Goal: Task Accomplishment & Management: Manage account settings

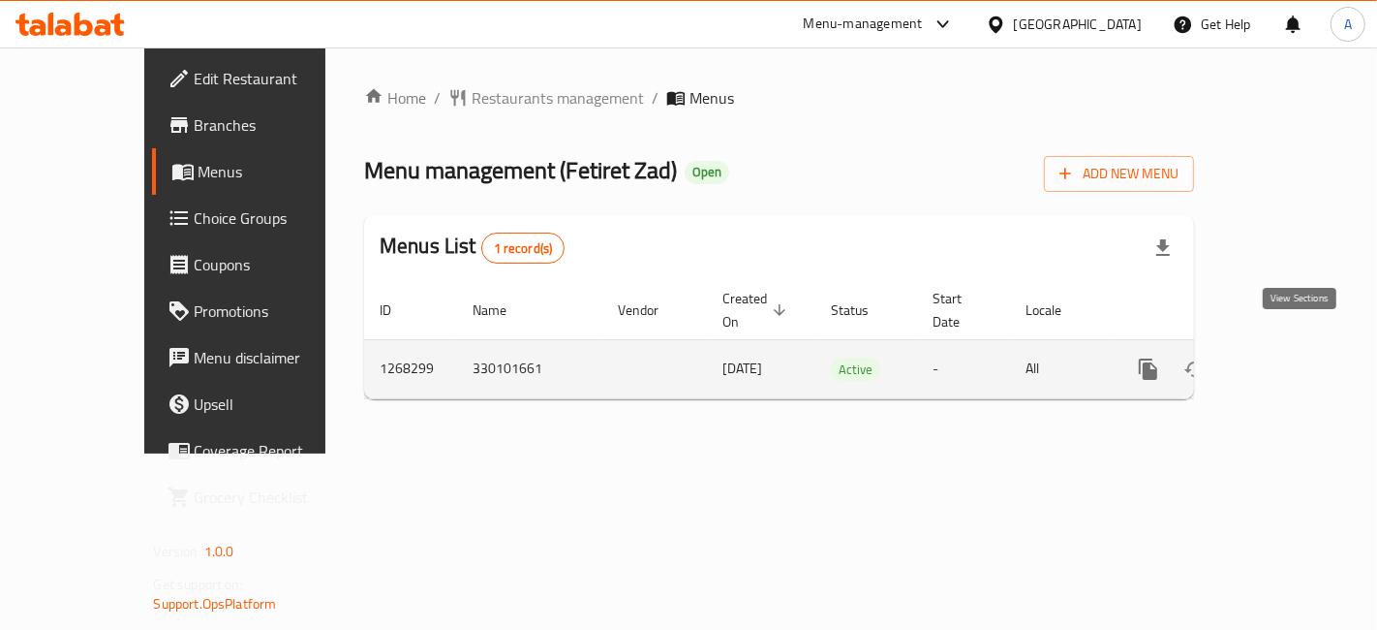
click at [1291, 357] on icon "enhanced table" at bounding box center [1288, 368] width 23 height 23
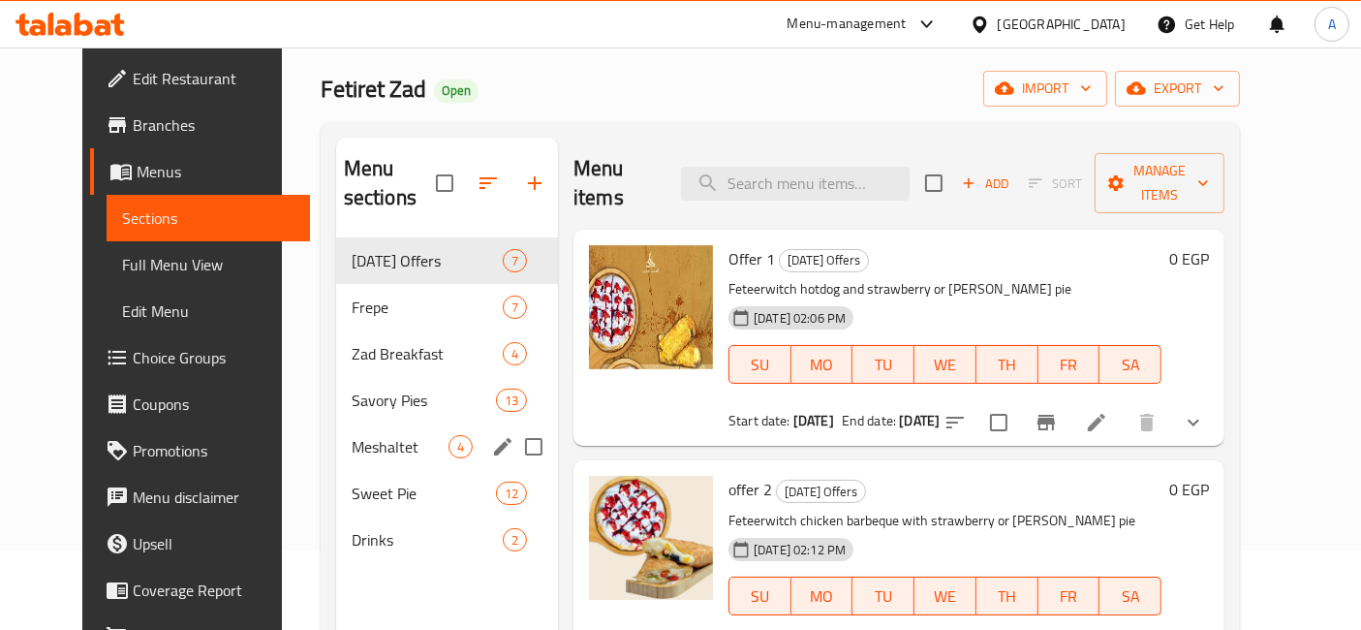
scroll to position [81, 0]
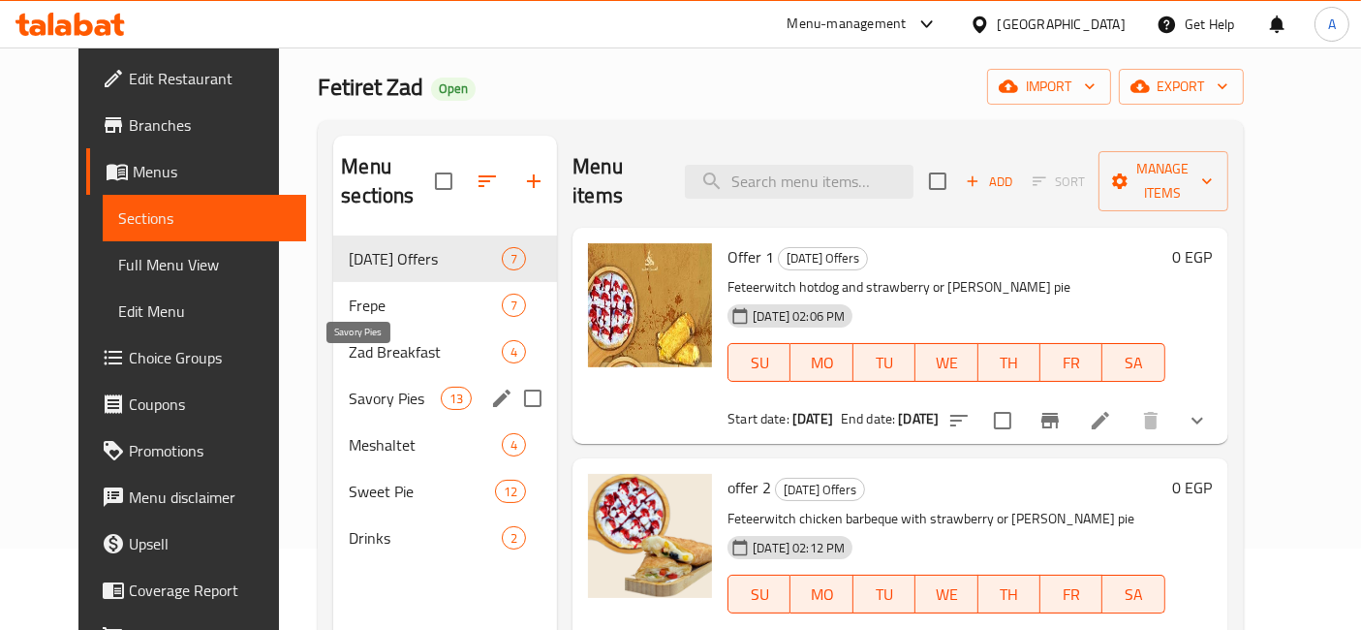
click at [368, 386] on span "Savory Pies" at bounding box center [395, 397] width 92 height 23
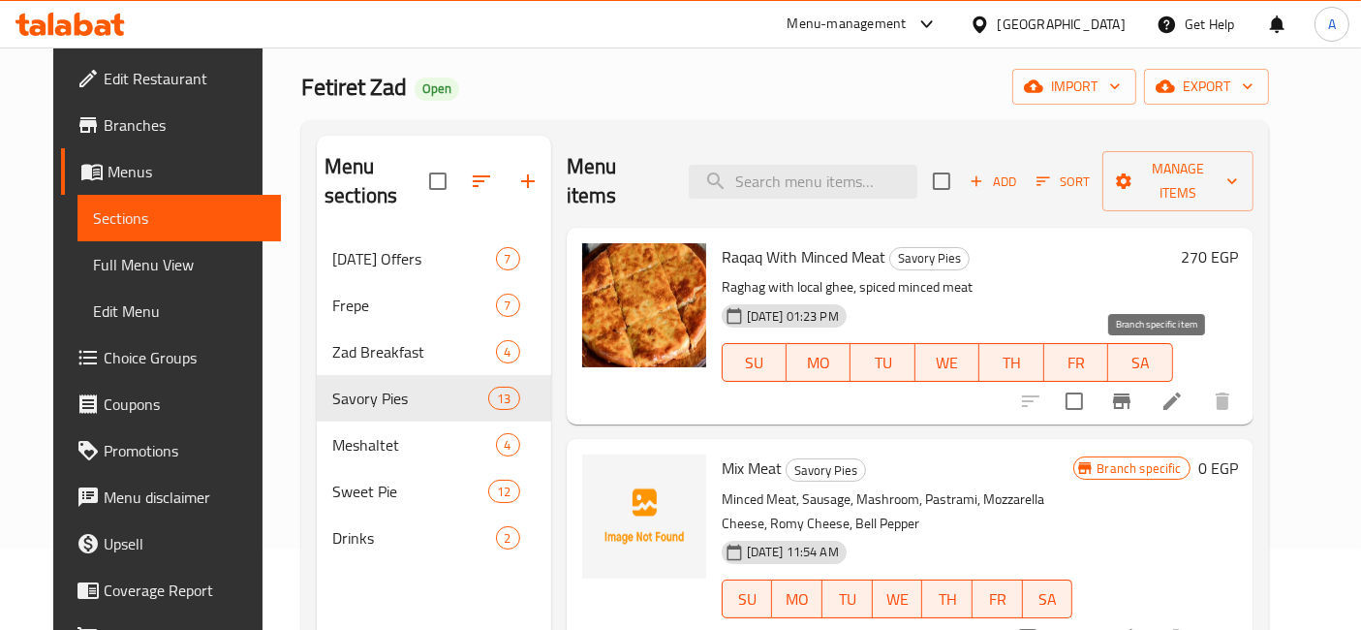
click at [1130, 393] on icon "Branch-specific-item" at bounding box center [1121, 400] width 17 height 15
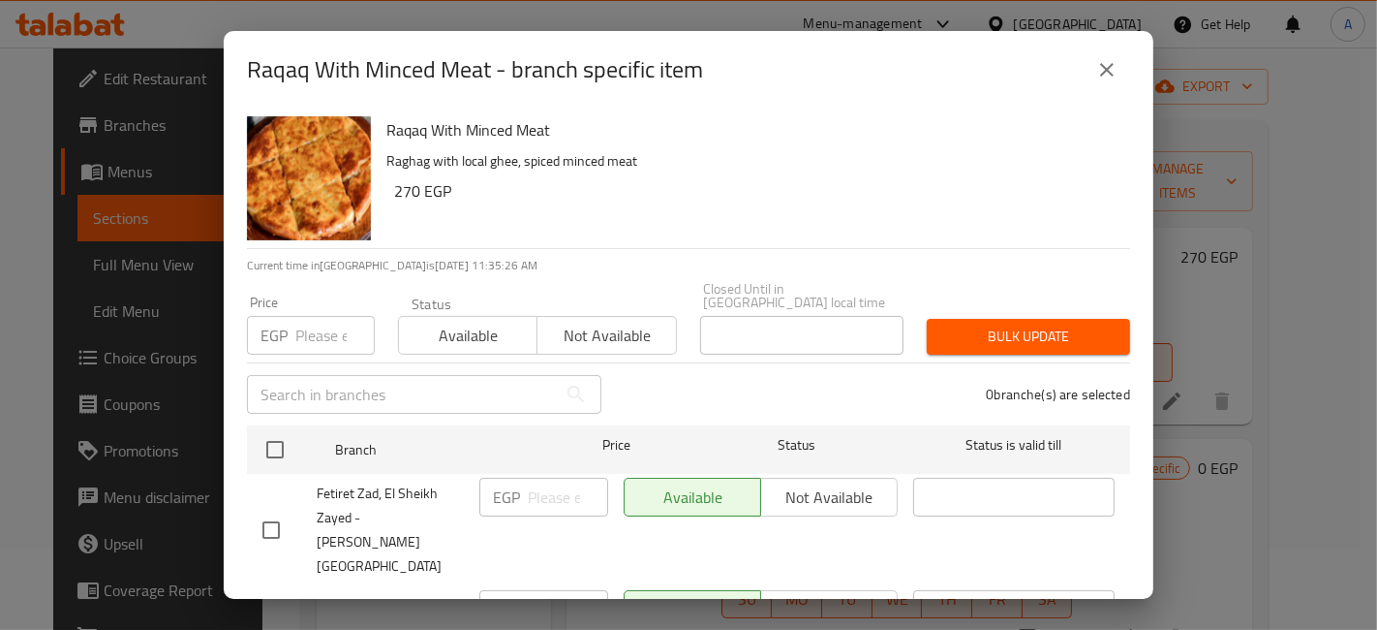
click at [1105, 67] on icon "close" at bounding box center [1107, 70] width 14 height 14
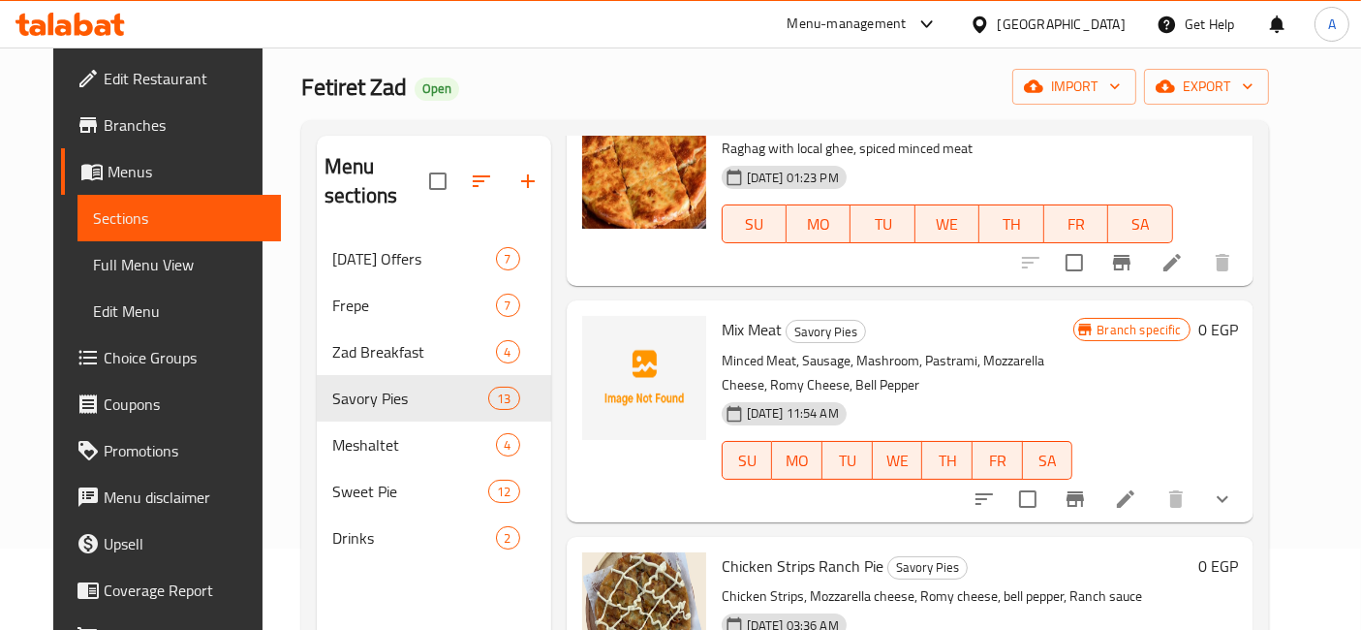
scroll to position [139, 0]
click at [1087, 486] on icon "Branch-specific-item" at bounding box center [1075, 497] width 23 height 23
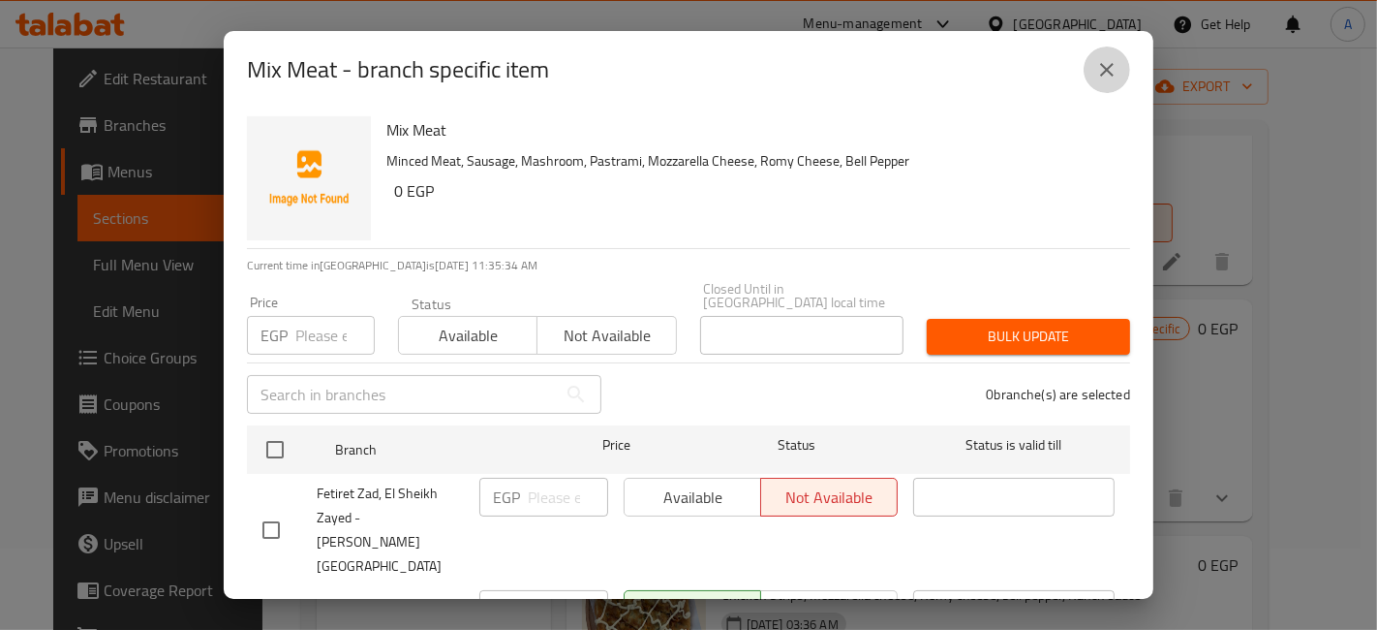
click at [1102, 67] on icon "close" at bounding box center [1107, 69] width 23 height 23
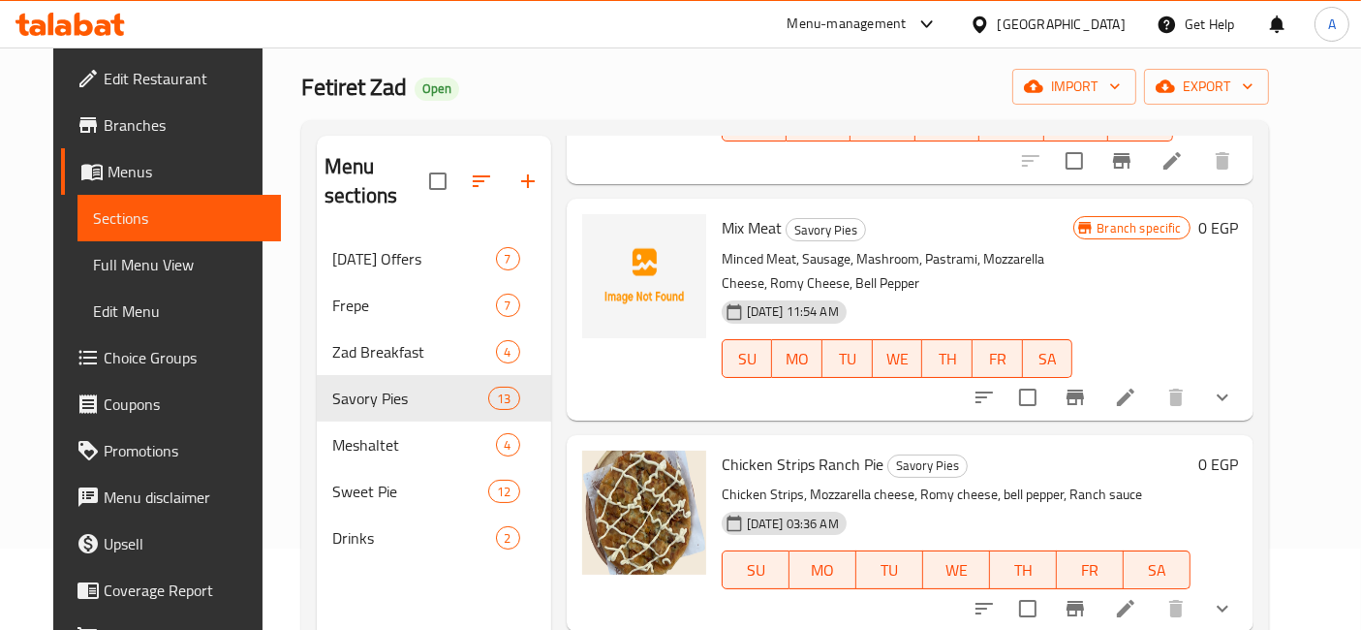
scroll to position [243, 0]
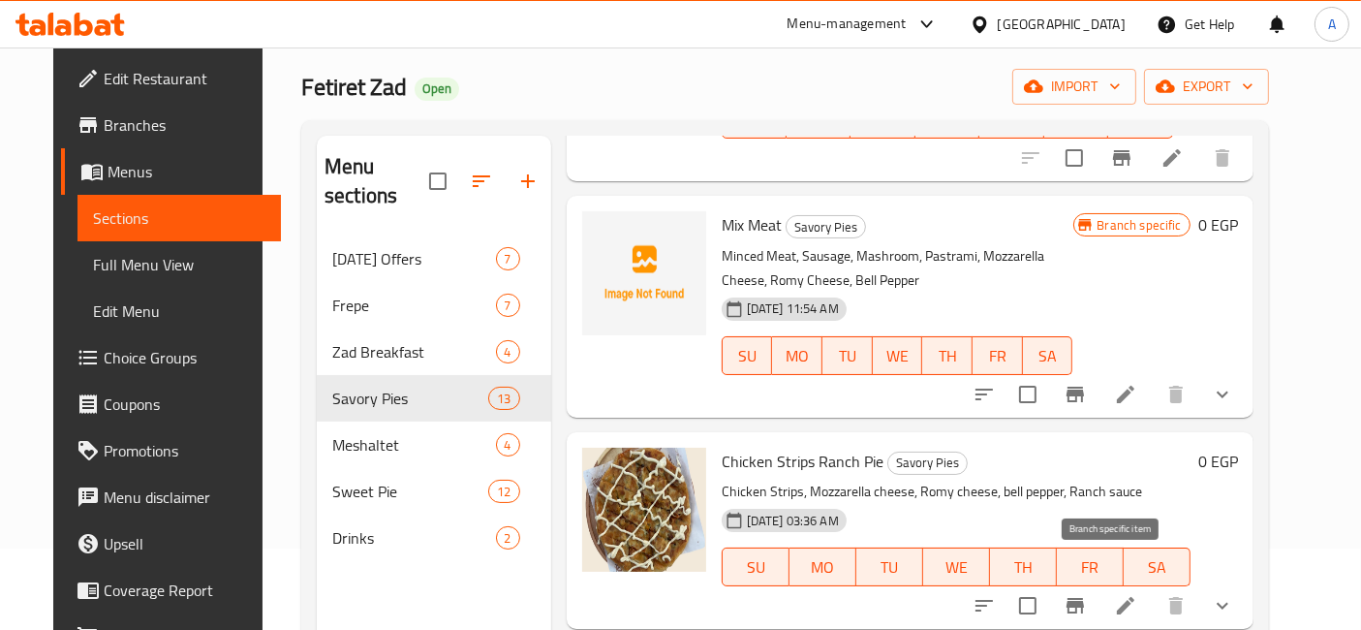
click at [1084, 598] on icon "Branch-specific-item" at bounding box center [1074, 605] width 17 height 15
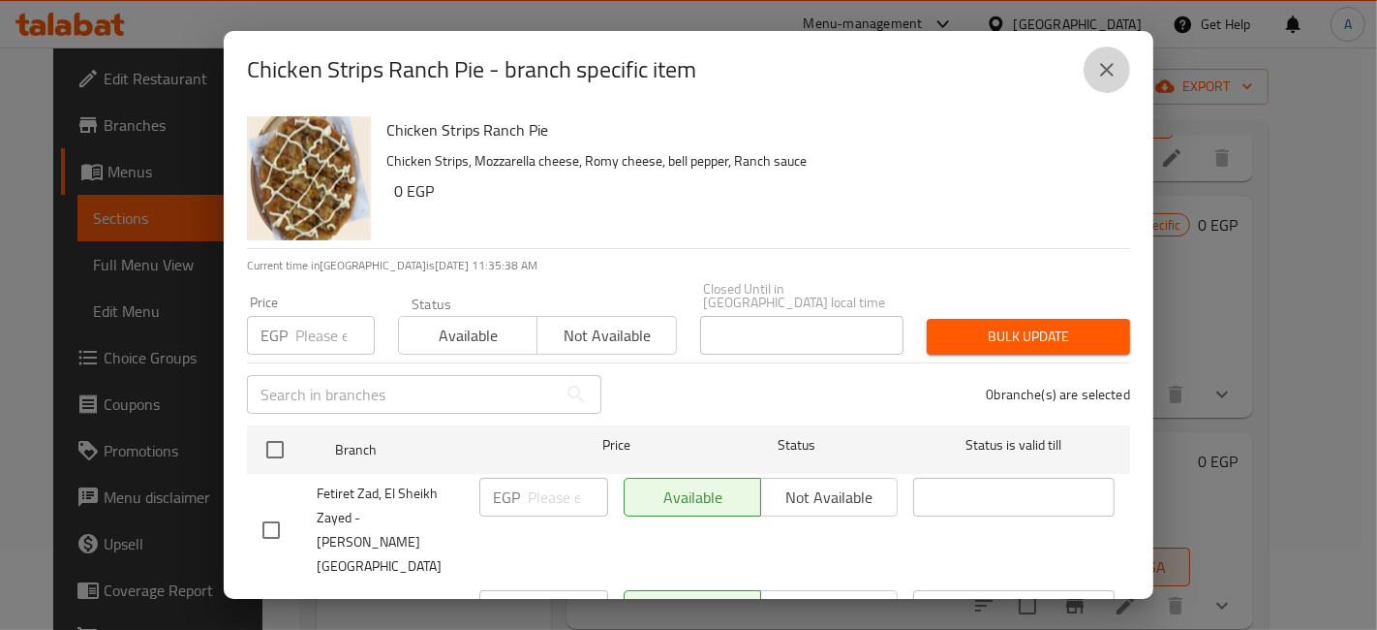
click at [1105, 70] on icon "close" at bounding box center [1107, 70] width 14 height 14
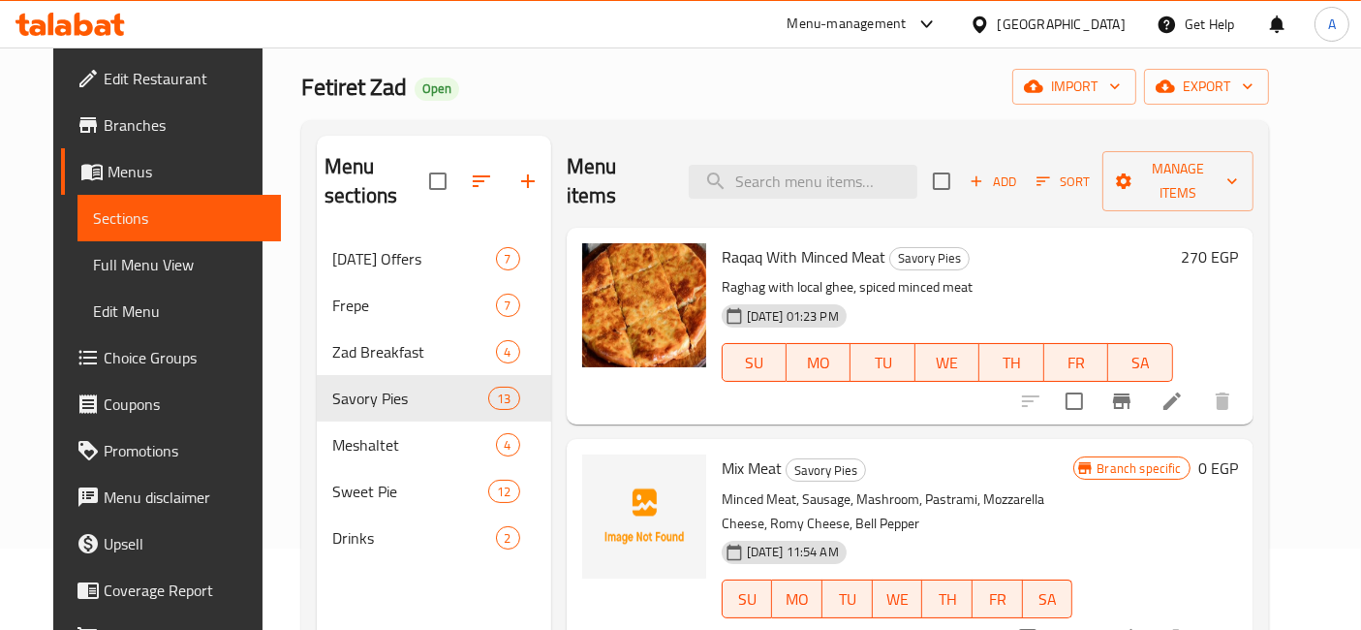
scroll to position [0, 0]
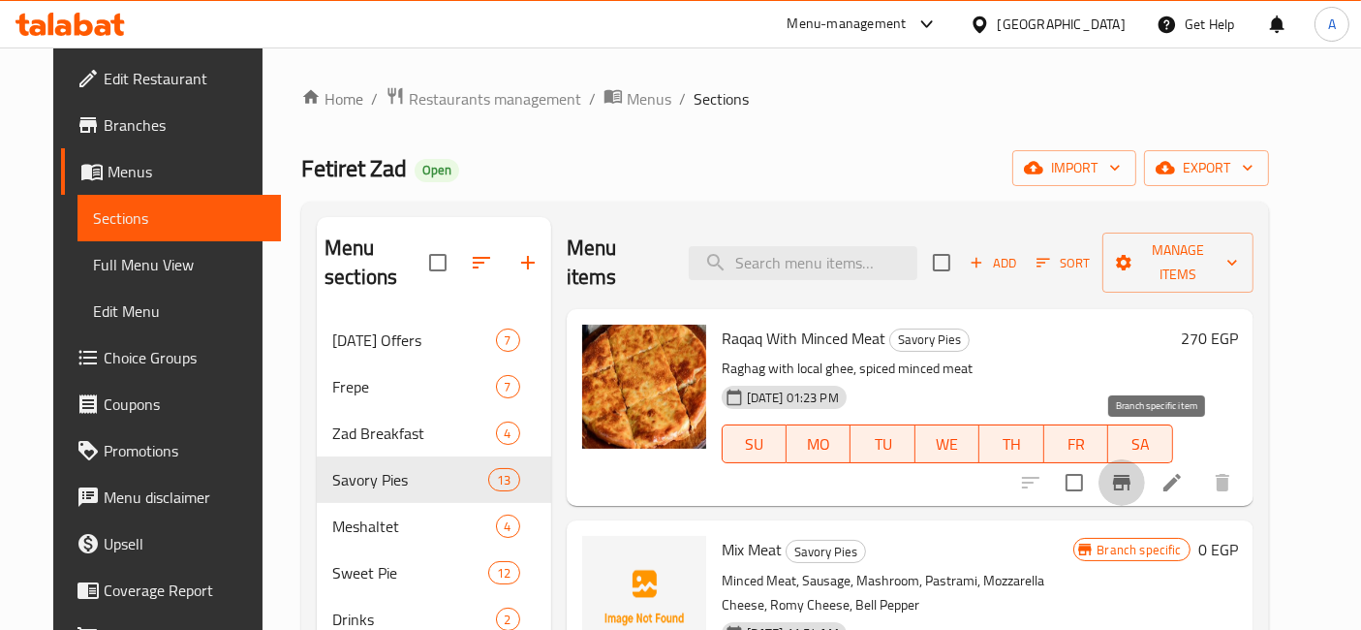
click at [1133, 471] on icon "Branch-specific-item" at bounding box center [1121, 482] width 23 height 23
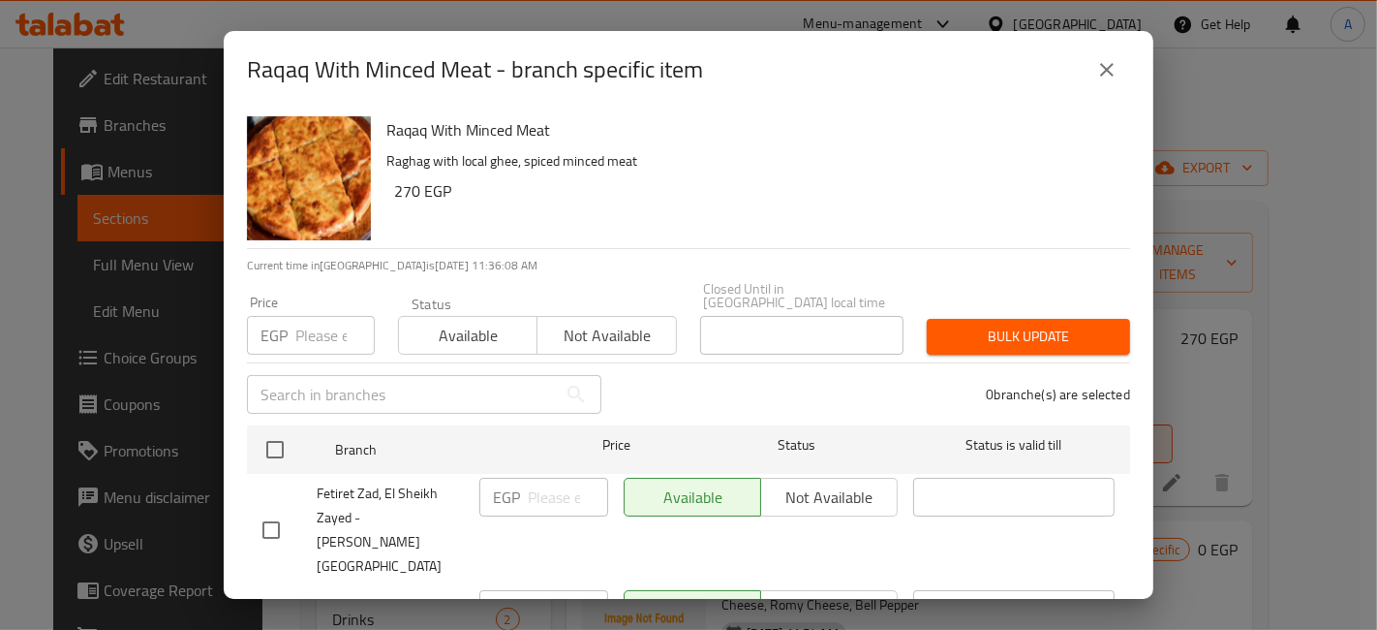
click at [1103, 73] on icon "close" at bounding box center [1107, 70] width 14 height 14
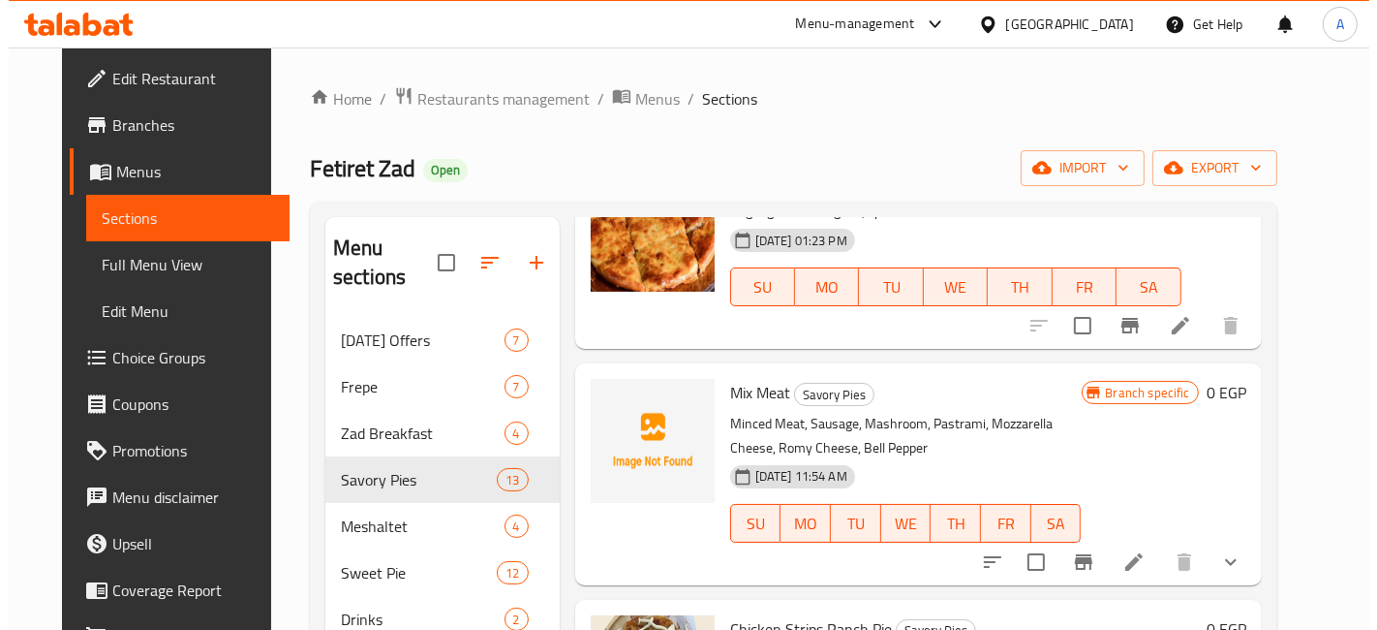
scroll to position [163, 0]
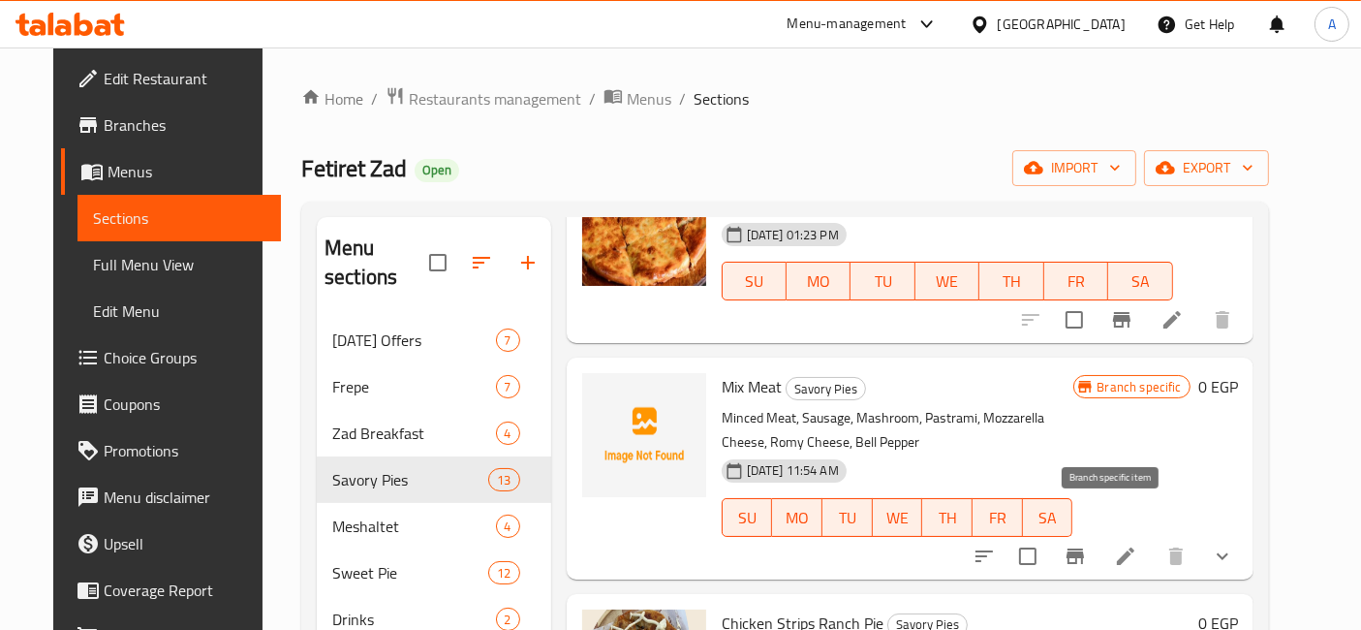
drag, startPoint x: 1109, startPoint y: 535, endPoint x: 1118, endPoint y: 527, distance: 11.7
click at [1087, 544] on icon "Branch-specific-item" at bounding box center [1075, 555] width 23 height 23
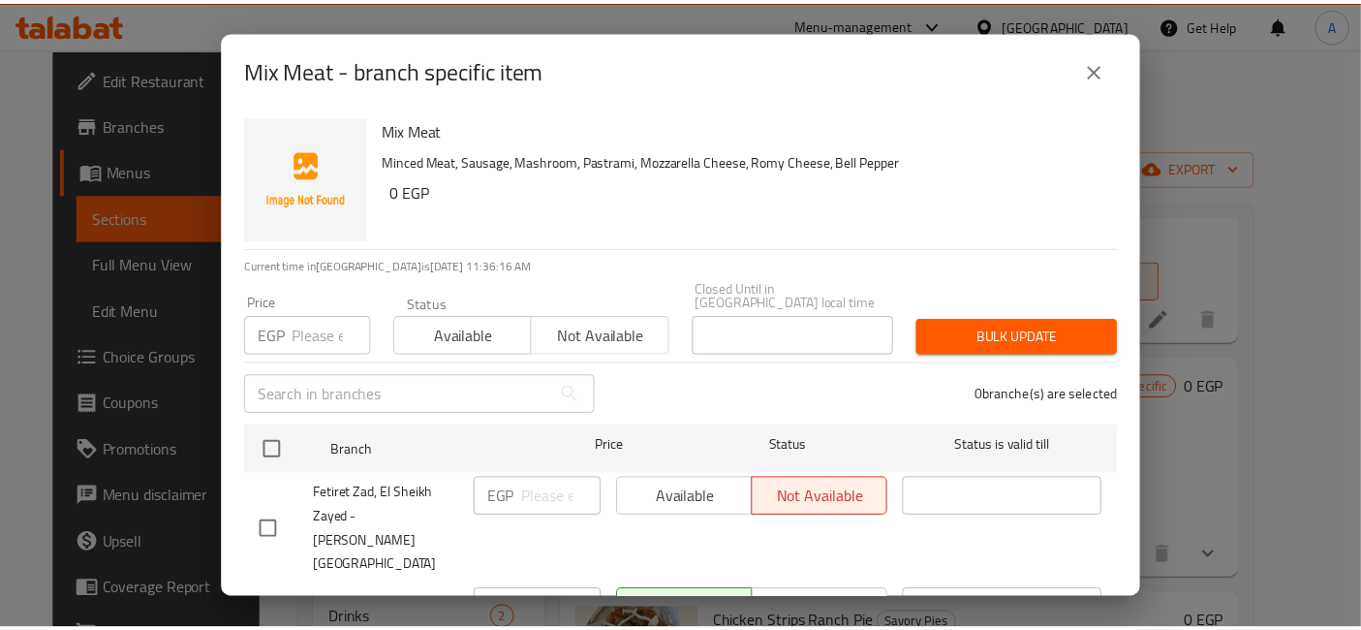
scroll to position [40, 0]
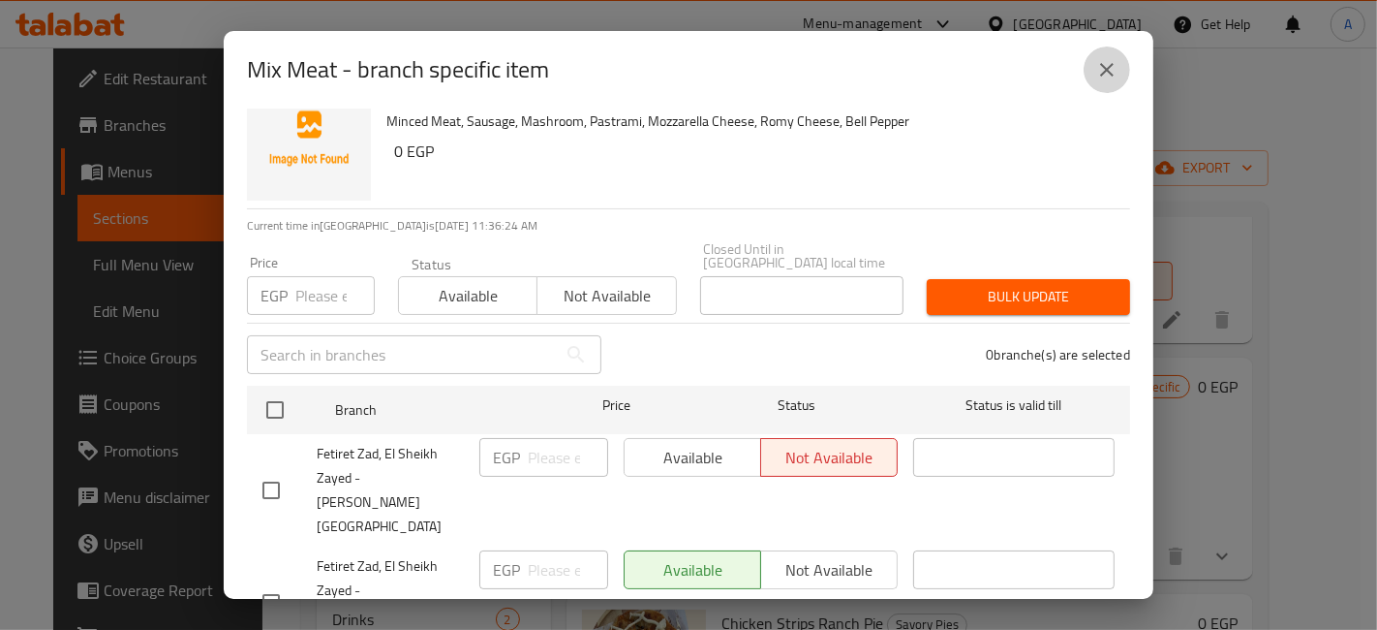
click at [1108, 62] on icon "close" at bounding box center [1107, 69] width 23 height 23
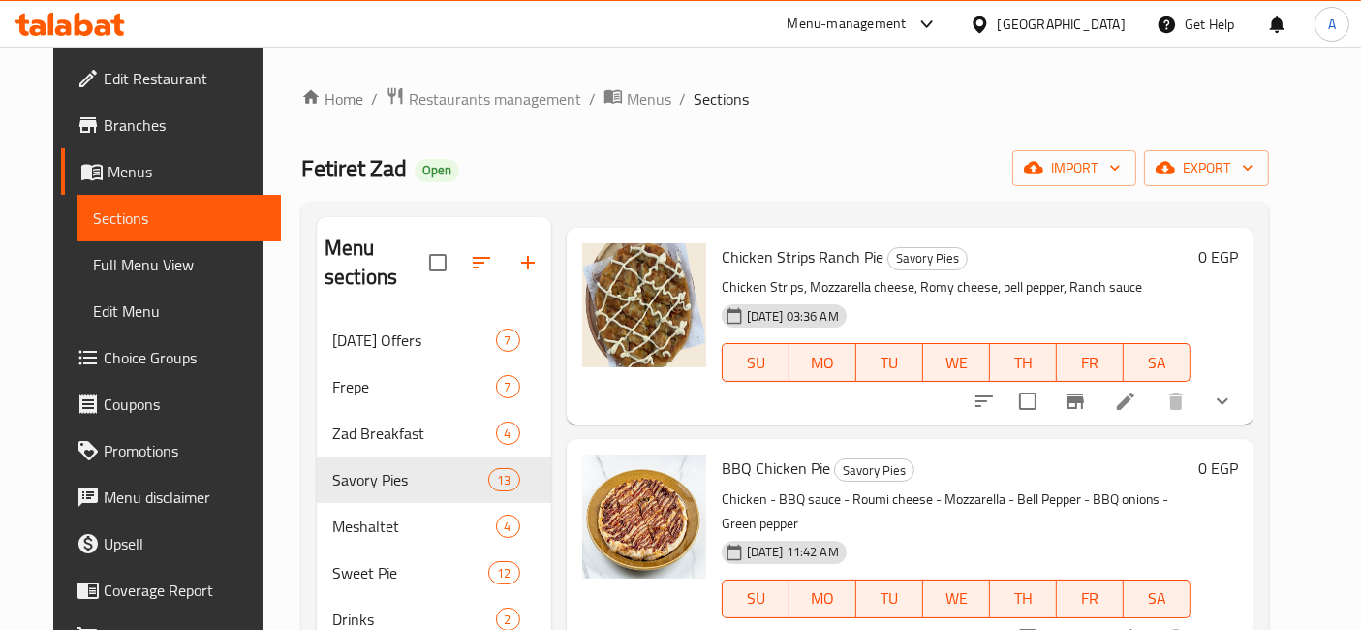
scroll to position [533, 0]
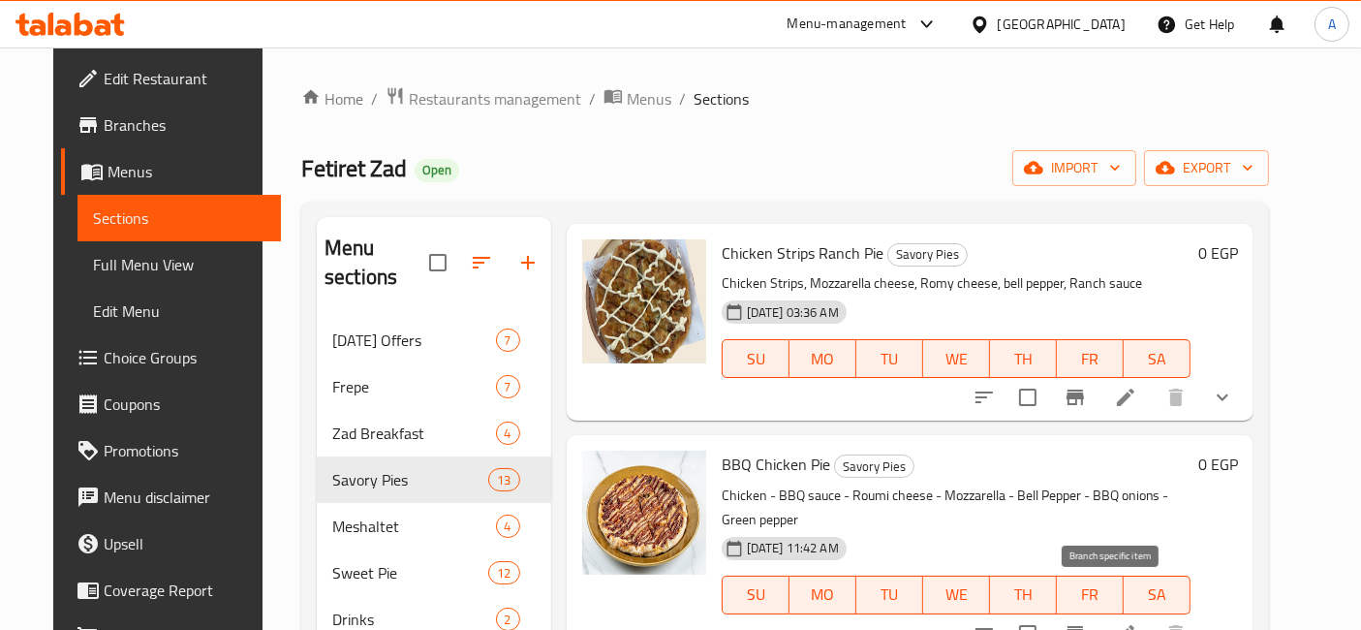
click at [1084, 626] on icon "Branch-specific-item" at bounding box center [1074, 633] width 17 height 15
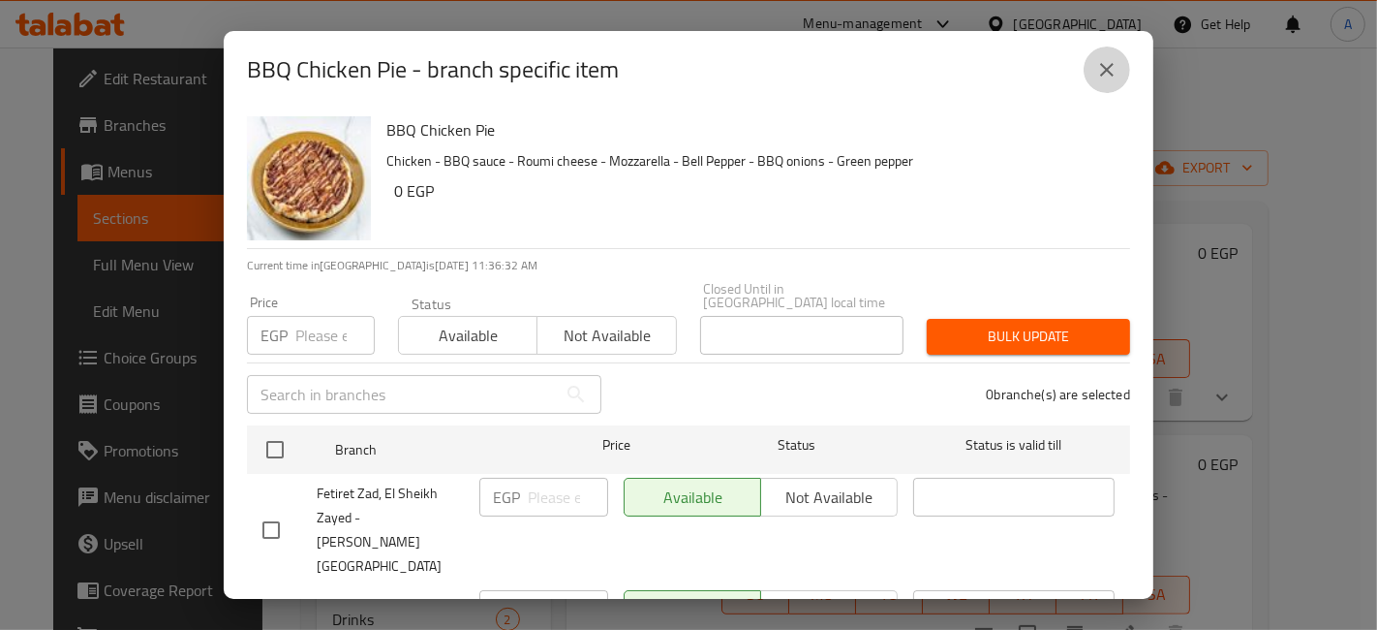
click at [1109, 76] on icon "close" at bounding box center [1107, 69] width 23 height 23
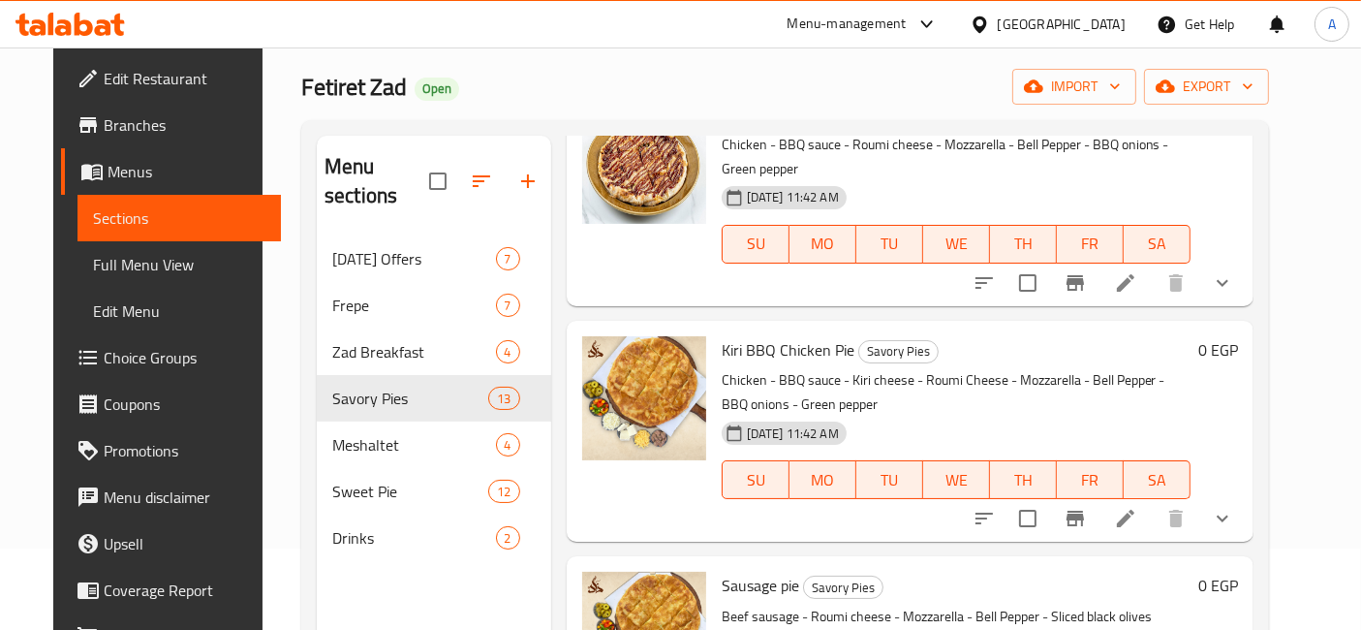
scroll to position [805, 0]
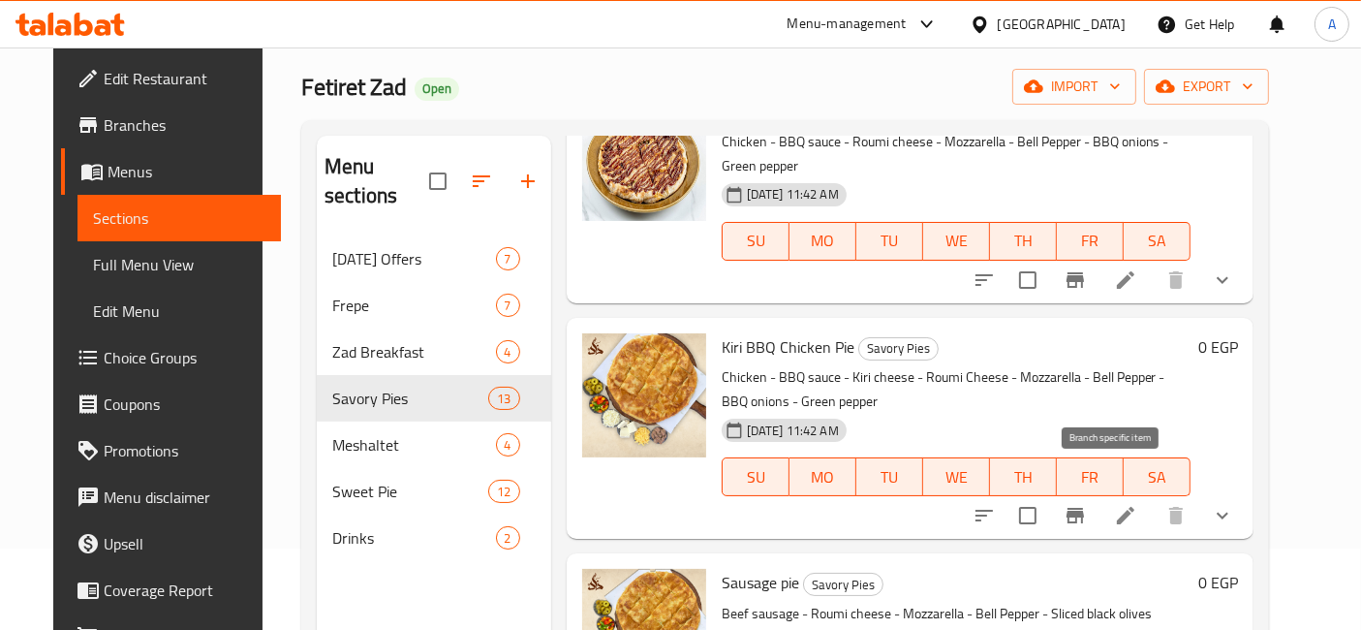
drag, startPoint x: 1121, startPoint y: 484, endPoint x: 1114, endPoint y: 492, distance: 10.3
click at [1087, 504] on icon "Branch-specific-item" at bounding box center [1075, 515] width 23 height 23
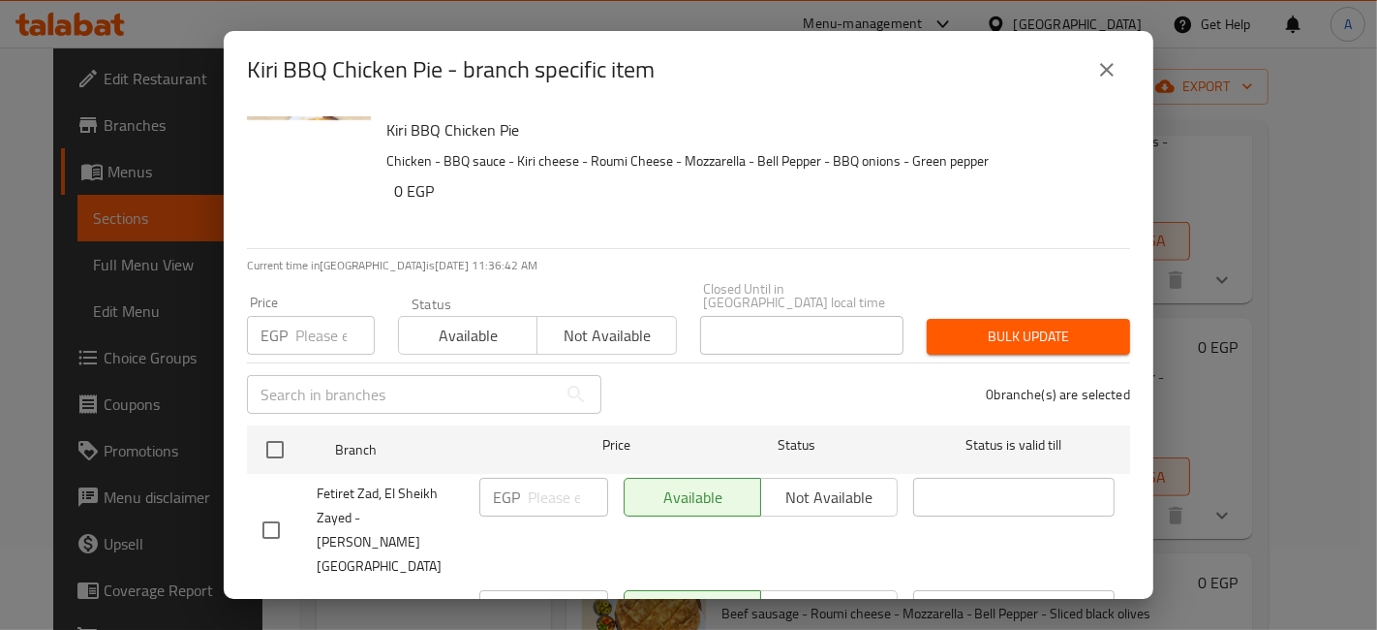
click at [1104, 73] on icon "close" at bounding box center [1107, 70] width 14 height 14
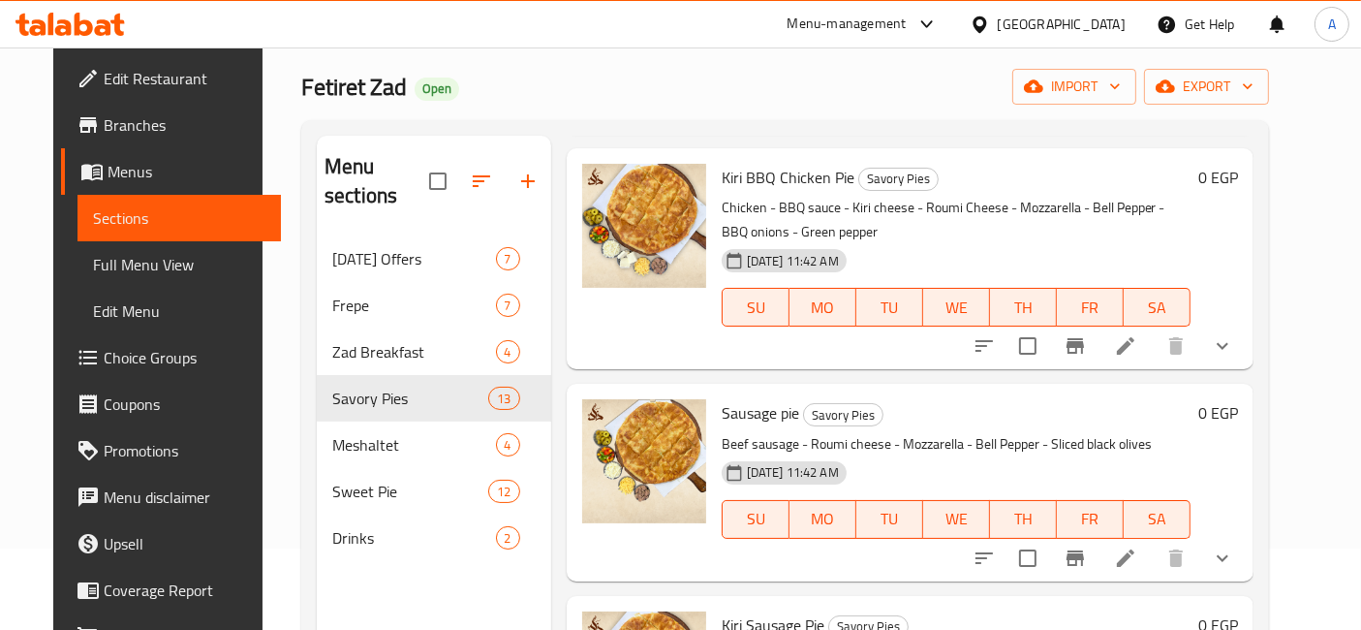
scroll to position [1090, 0]
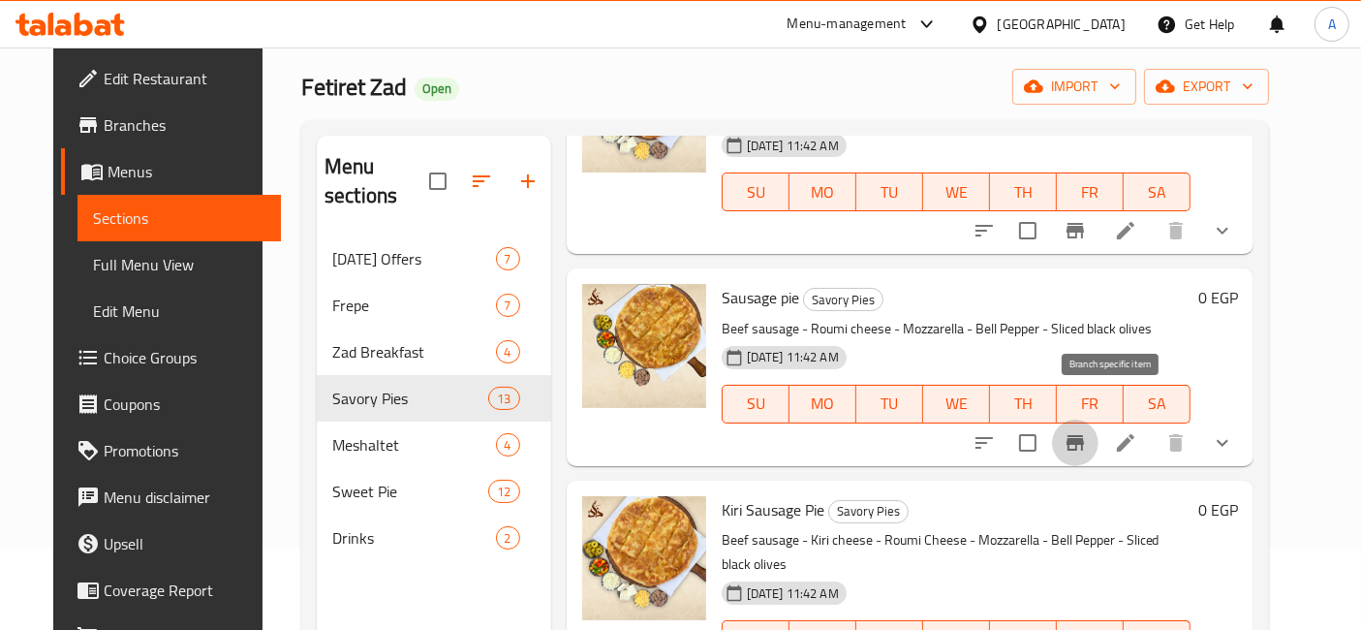
click at [1087, 431] on icon "Branch-specific-item" at bounding box center [1075, 442] width 23 height 23
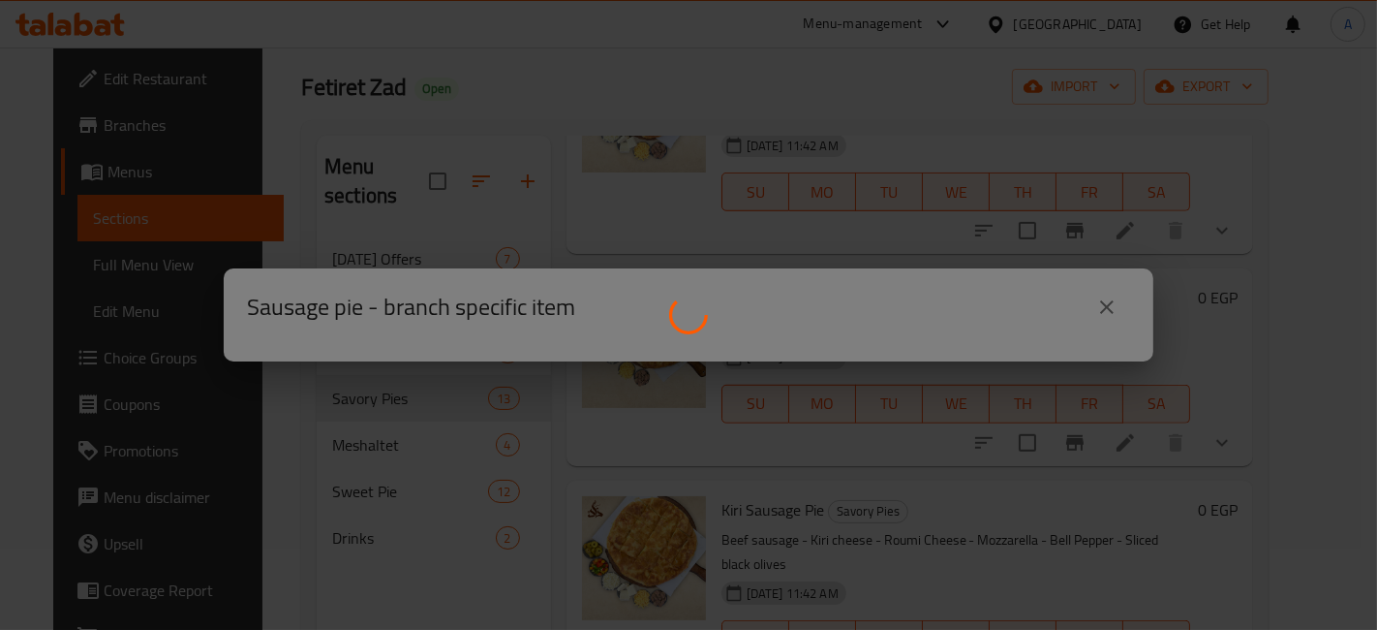
click at [1112, 302] on div at bounding box center [688, 315] width 1377 height 630
click at [1105, 302] on div at bounding box center [688, 315] width 1377 height 630
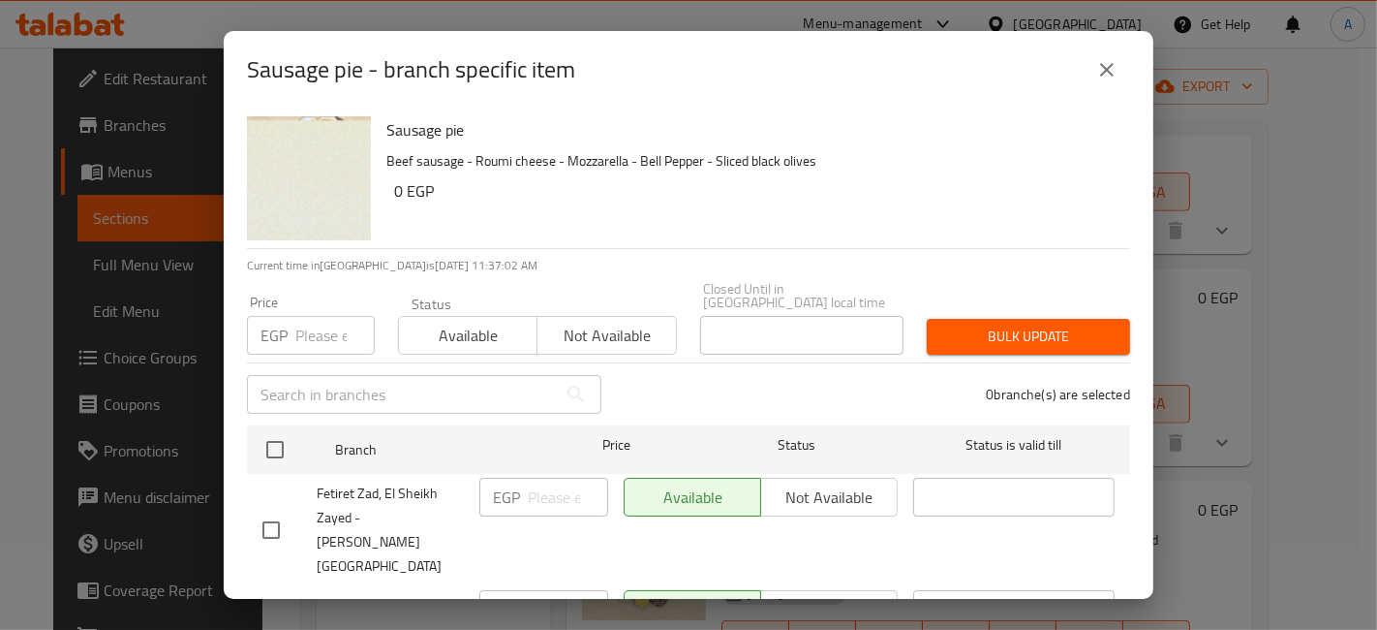
click at [1105, 65] on icon "close" at bounding box center [1107, 69] width 23 height 23
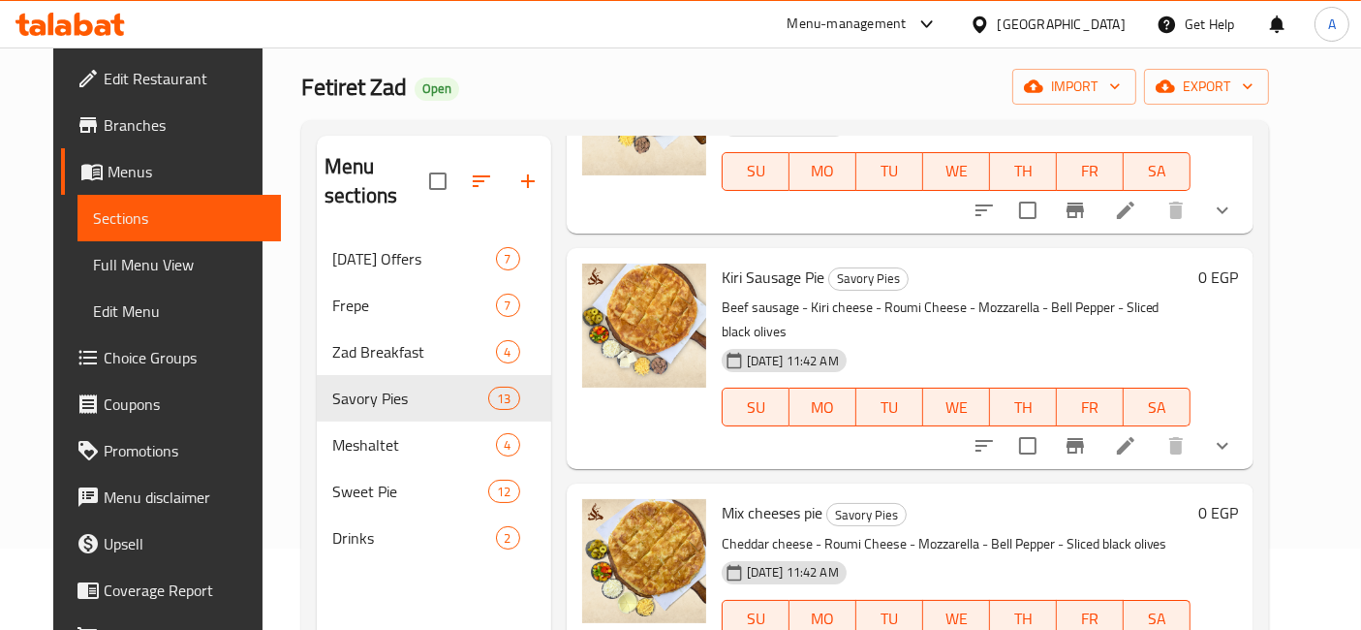
scroll to position [1346, 0]
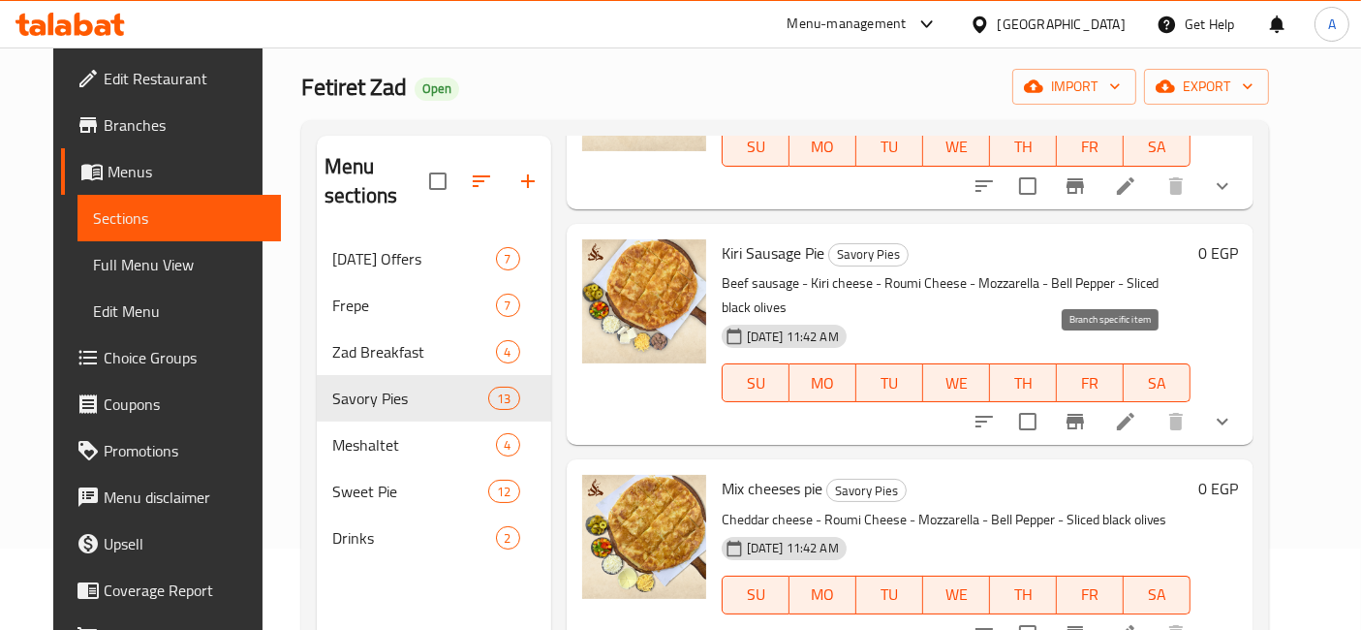
click at [1084, 414] on icon "Branch-specific-item" at bounding box center [1074, 421] width 17 height 15
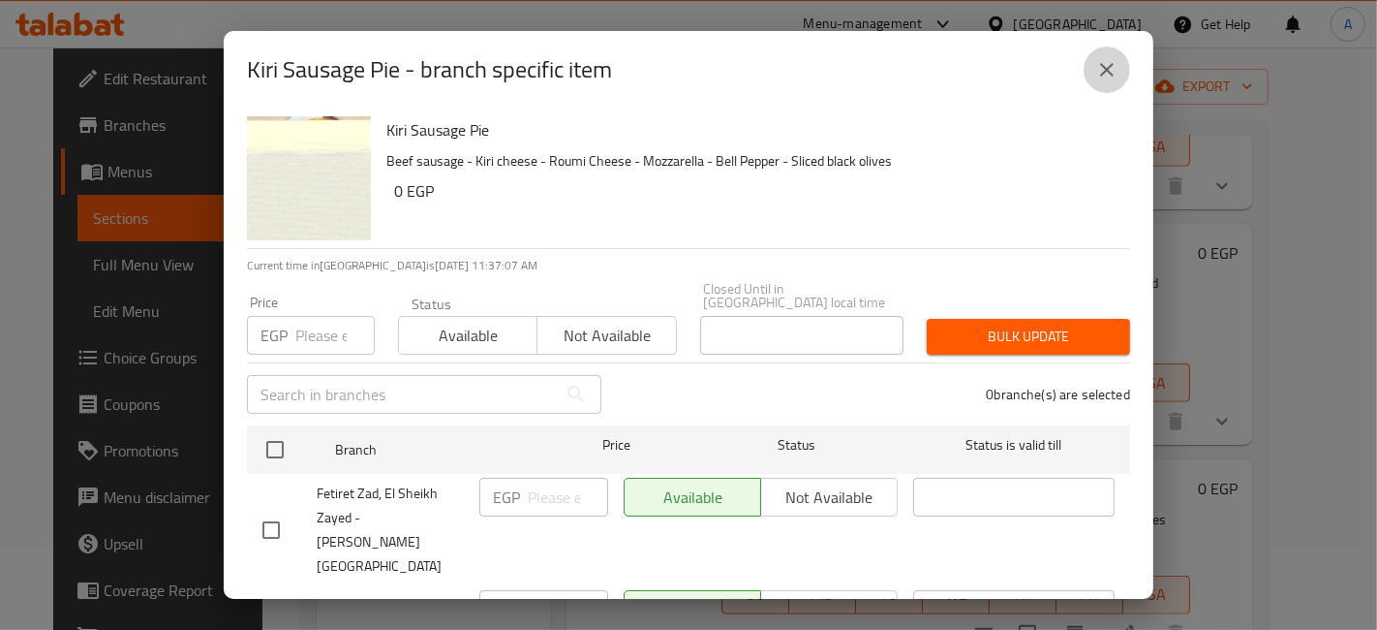
click at [1098, 80] on icon "close" at bounding box center [1107, 69] width 23 height 23
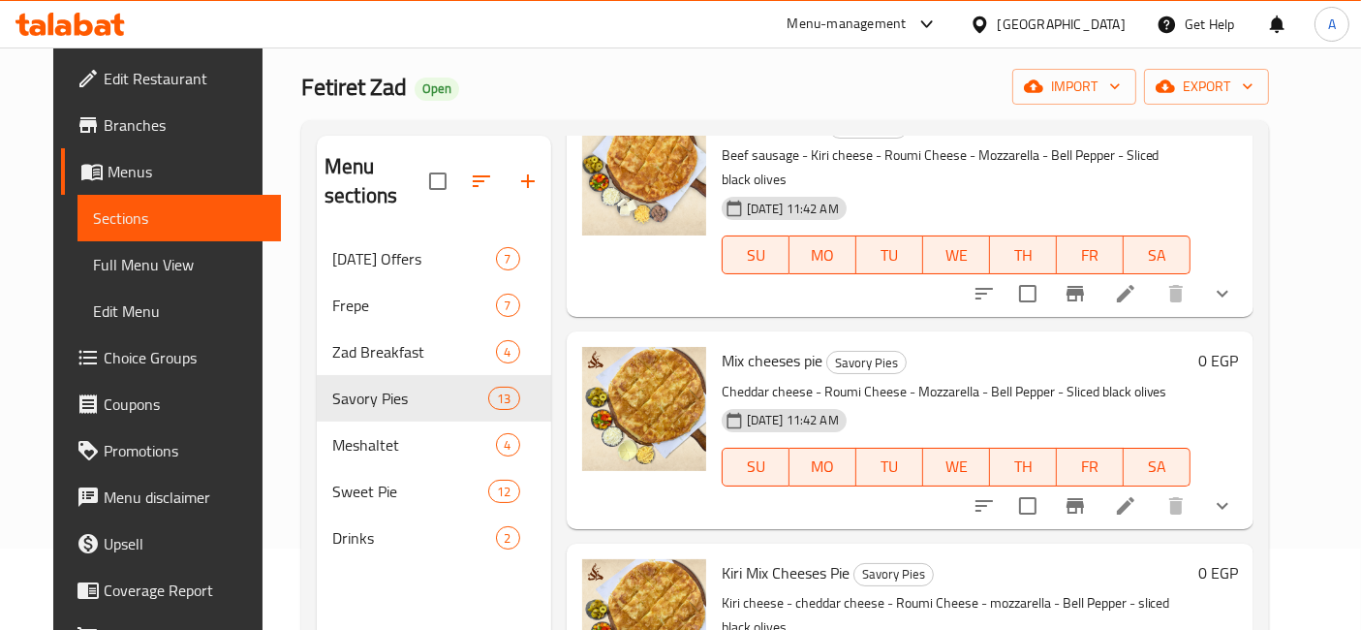
scroll to position [1475, 0]
click at [1087, 493] on icon "Branch-specific-item" at bounding box center [1075, 504] width 23 height 23
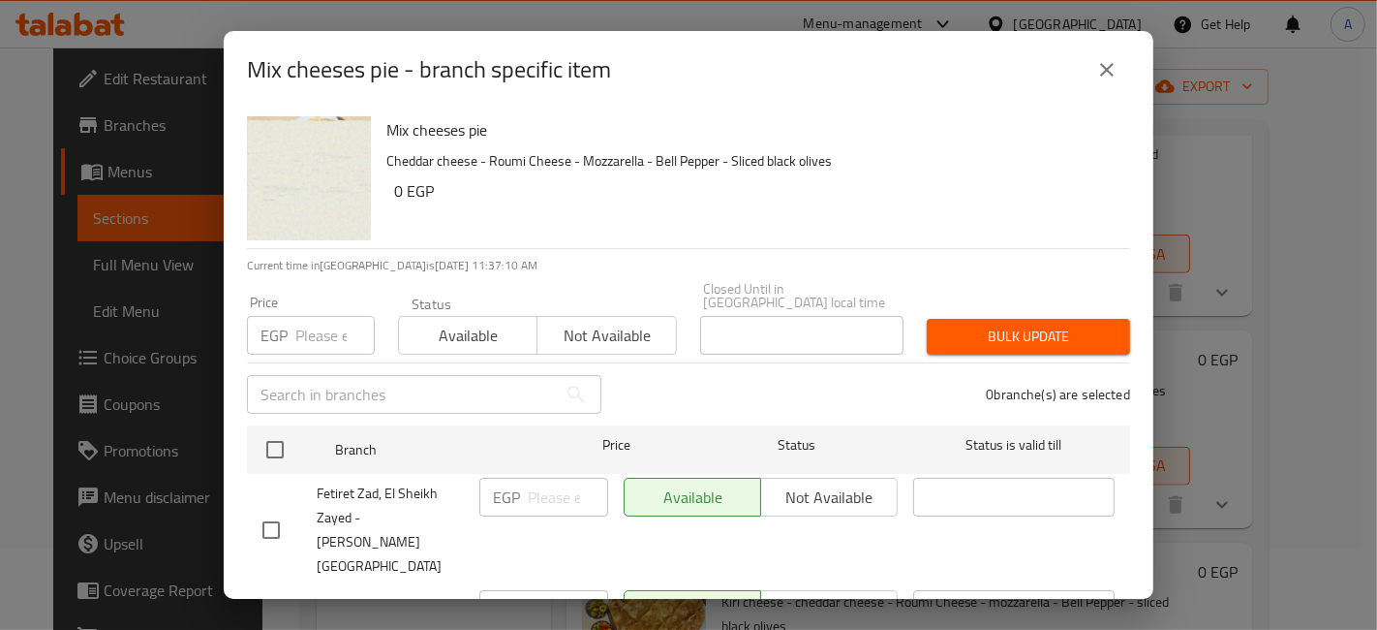
click at [1106, 67] on icon "close" at bounding box center [1107, 69] width 23 height 23
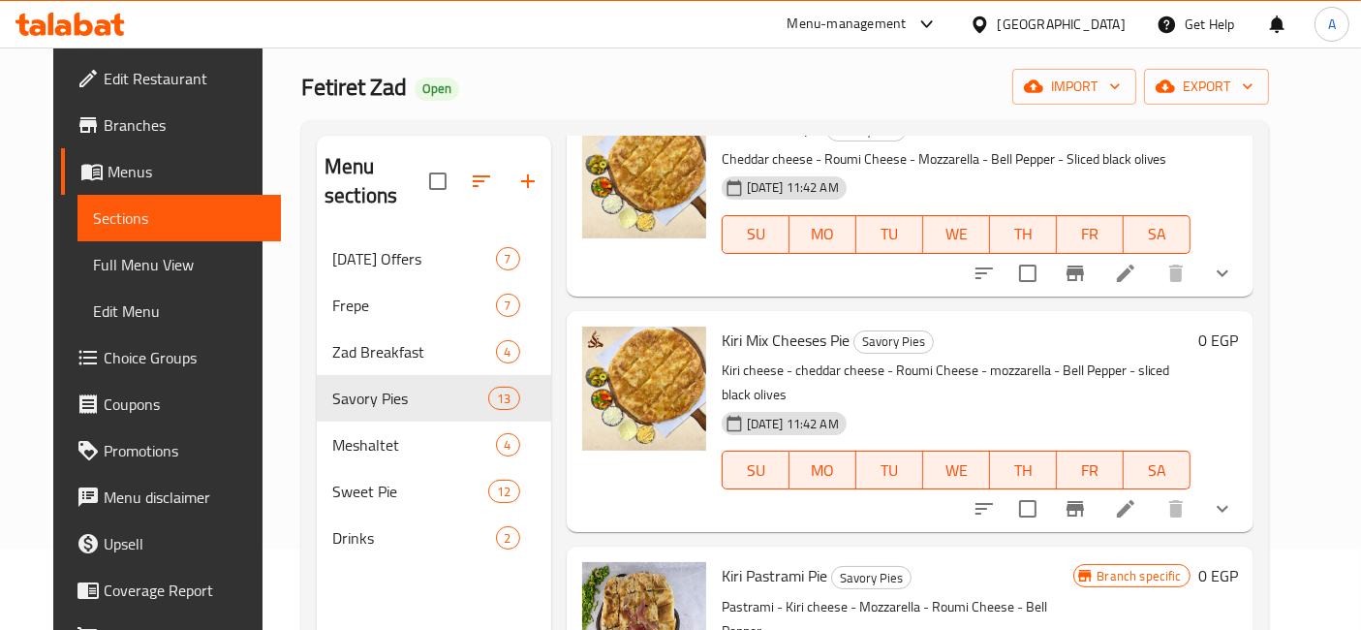
scroll to position [1708, 0]
click at [1087, 496] on icon "Branch-specific-item" at bounding box center [1075, 507] width 23 height 23
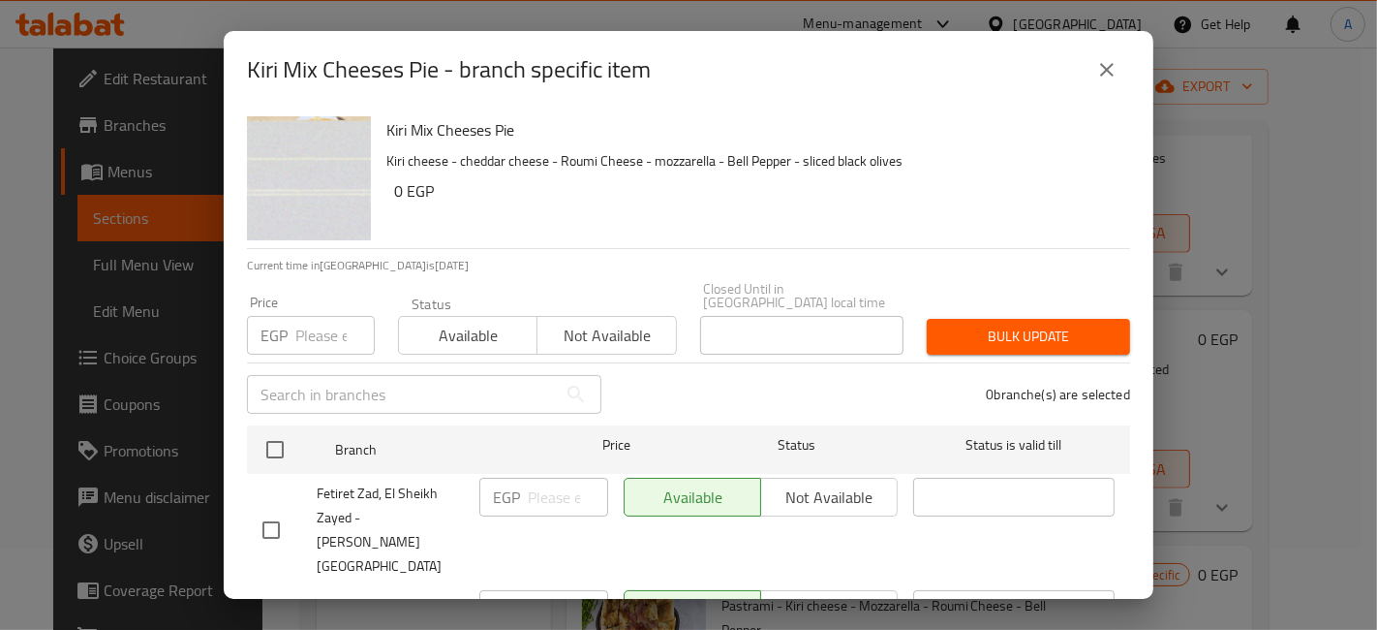
click at [1105, 75] on icon "close" at bounding box center [1107, 69] width 23 height 23
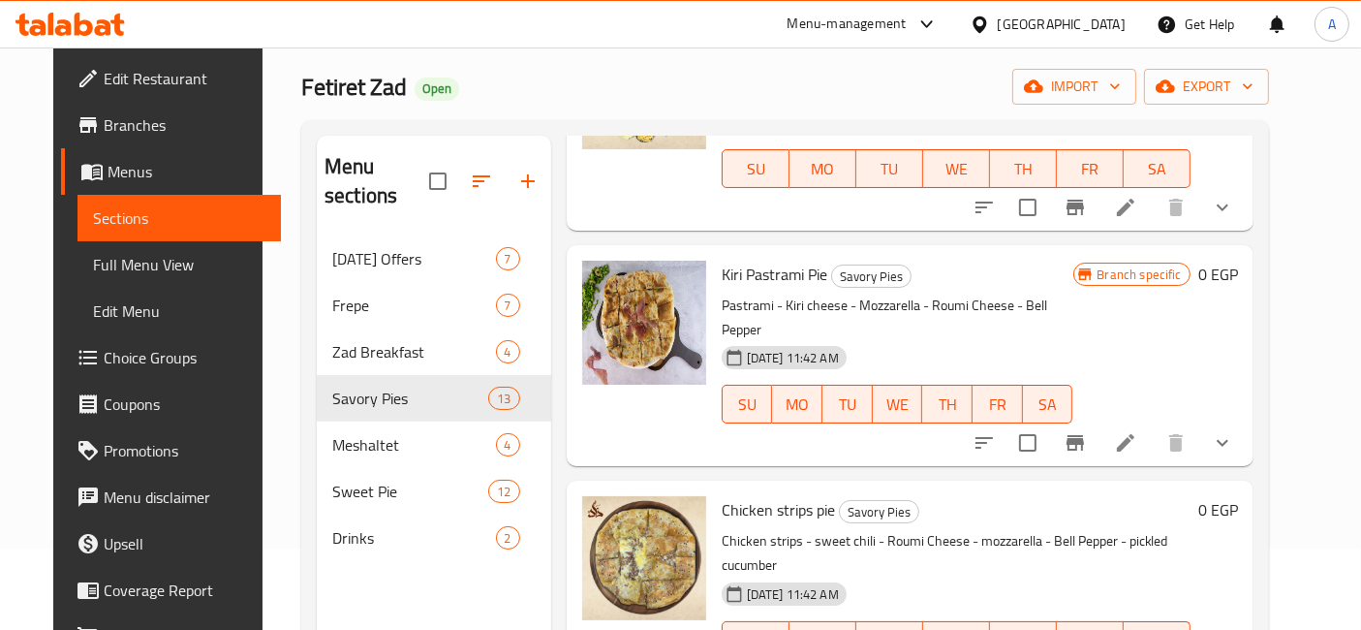
scroll to position [2009, 0]
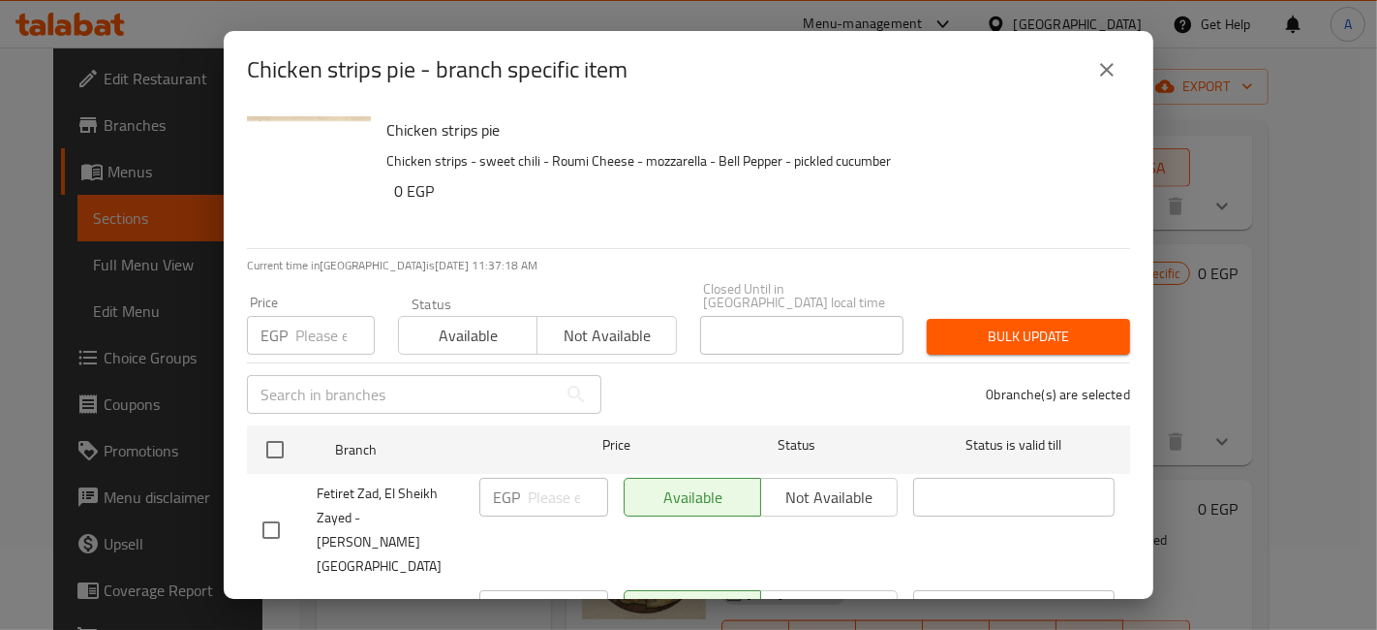
click at [1109, 72] on icon "close" at bounding box center [1107, 70] width 14 height 14
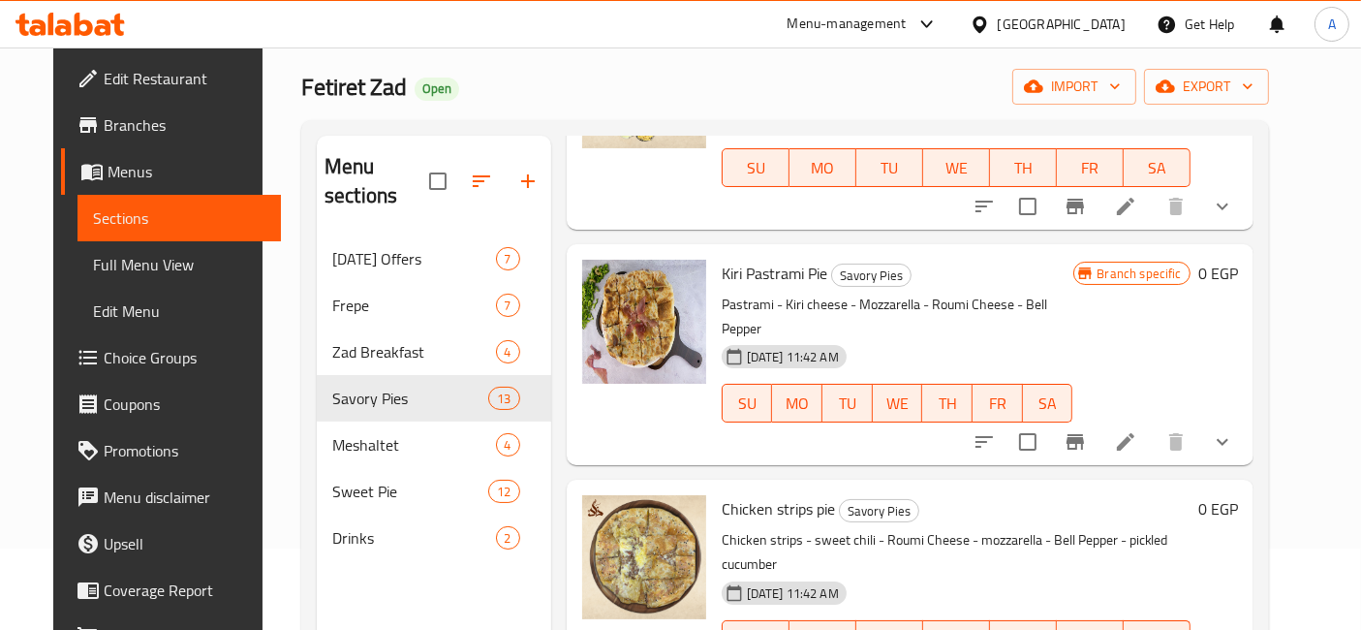
scroll to position [2241, 0]
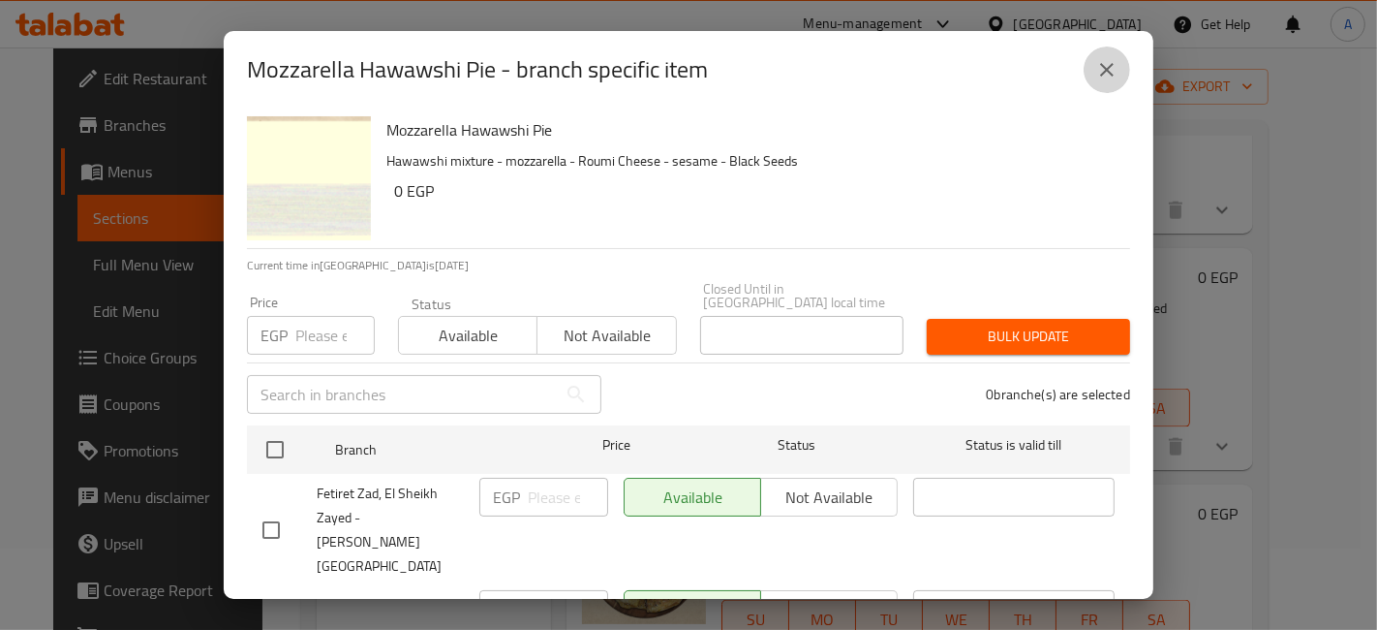
click at [1095, 73] on button "close" at bounding box center [1107, 69] width 46 height 46
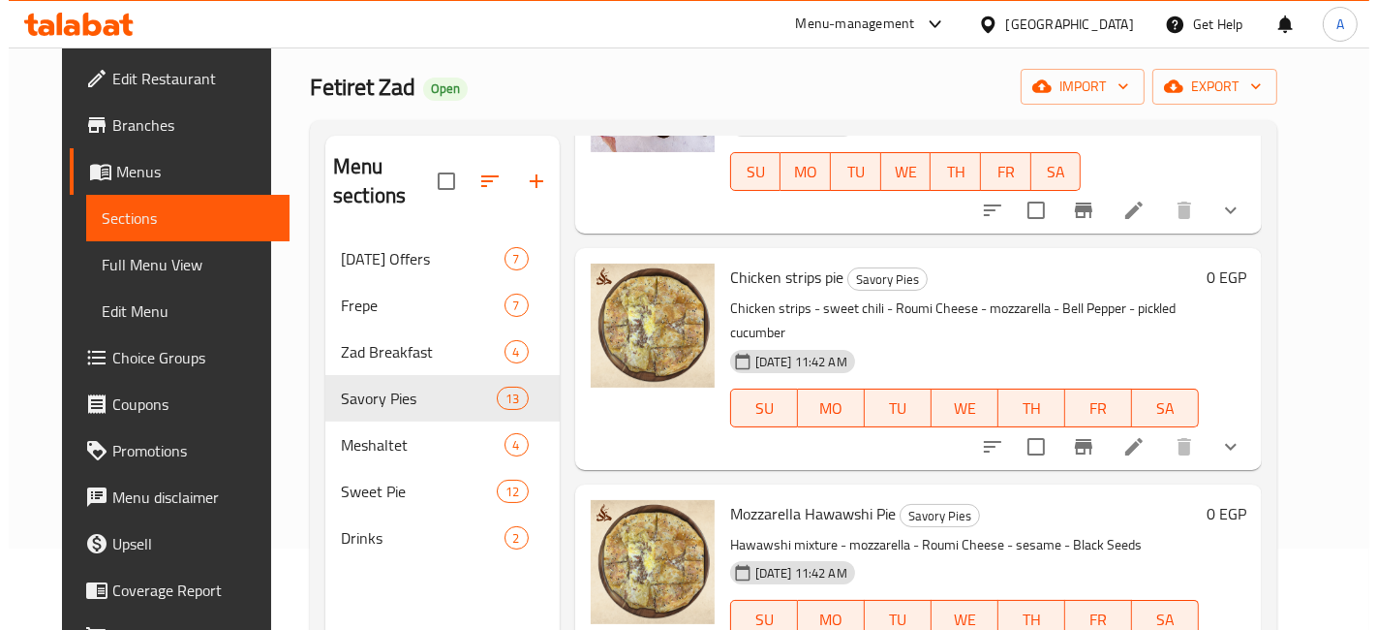
scroll to position [270, 0]
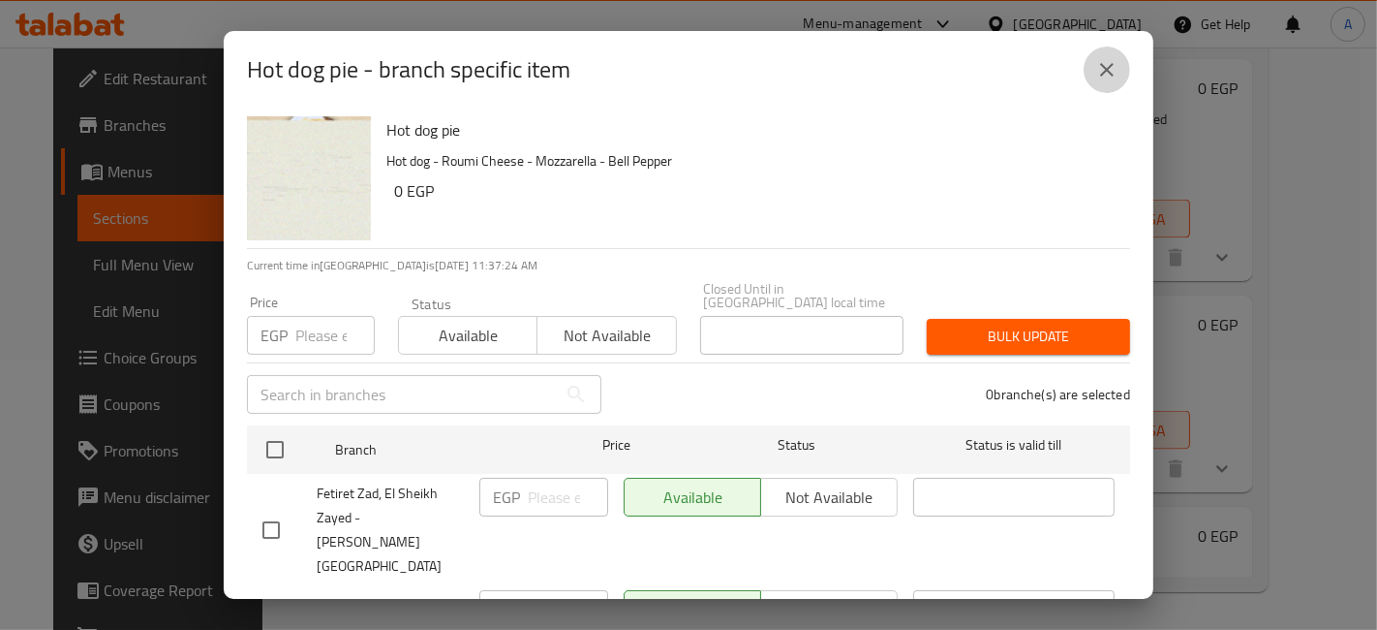
click at [1109, 77] on icon "close" at bounding box center [1107, 69] width 23 height 23
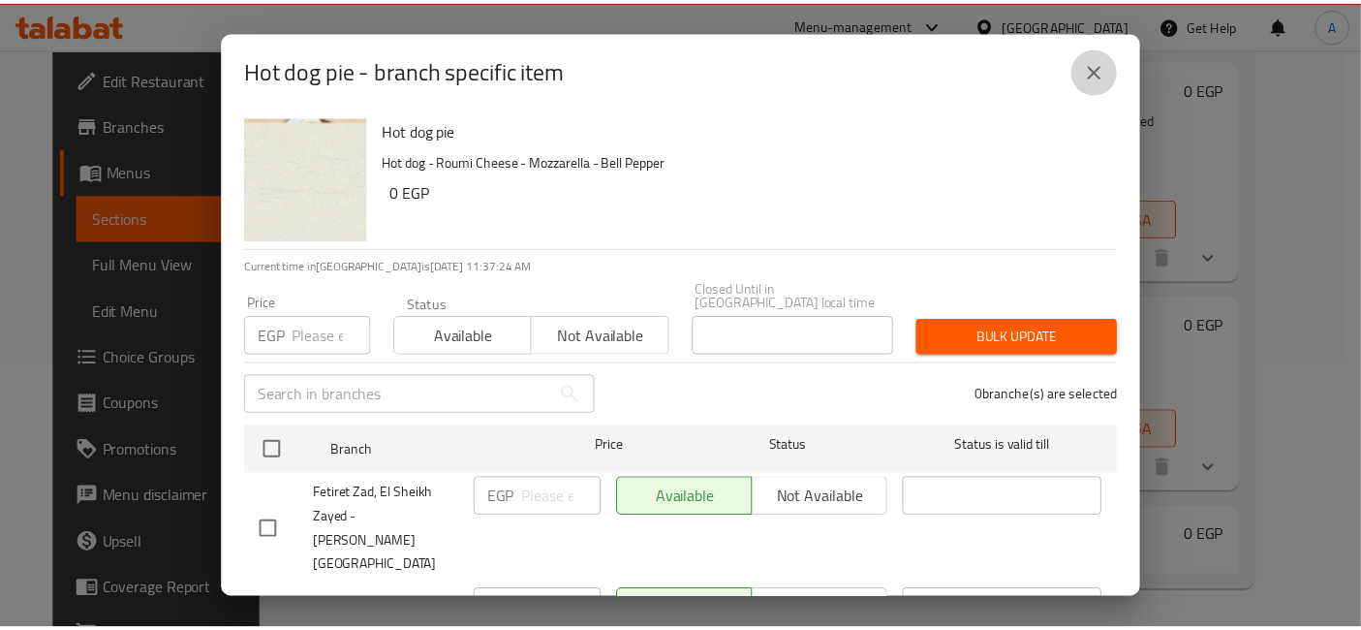
scroll to position [2241, 0]
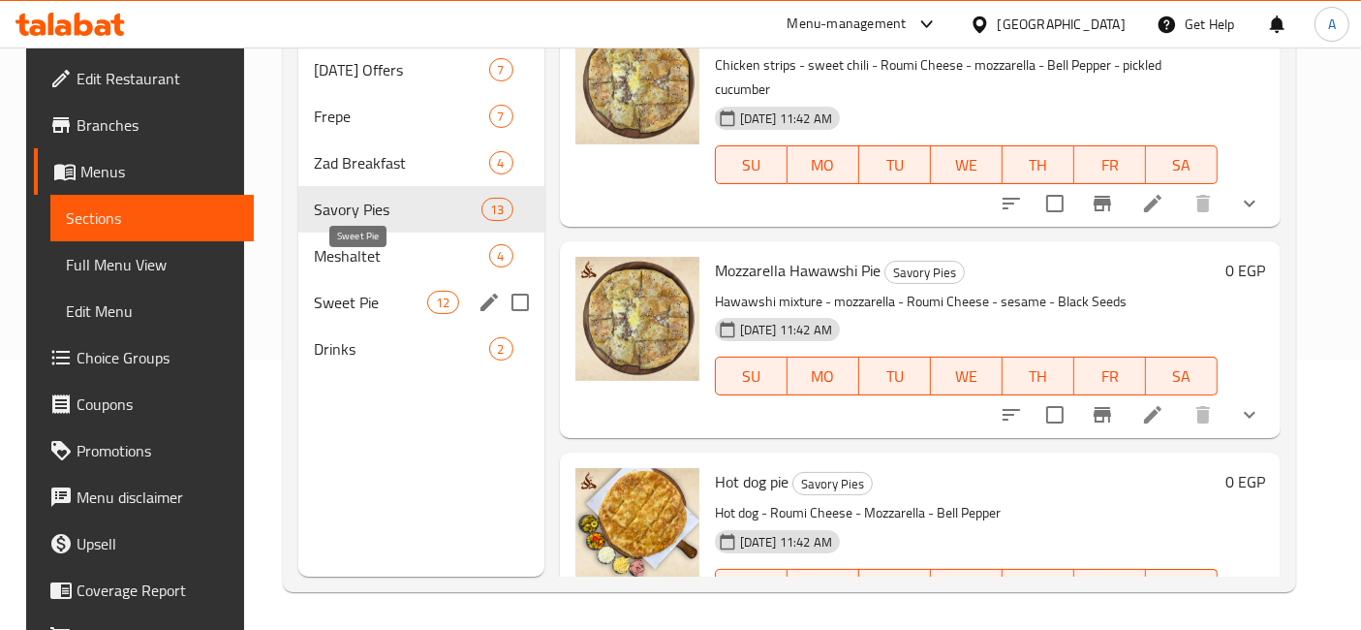
click at [343, 291] on span "Sweet Pie" at bounding box center [370, 302] width 113 height 23
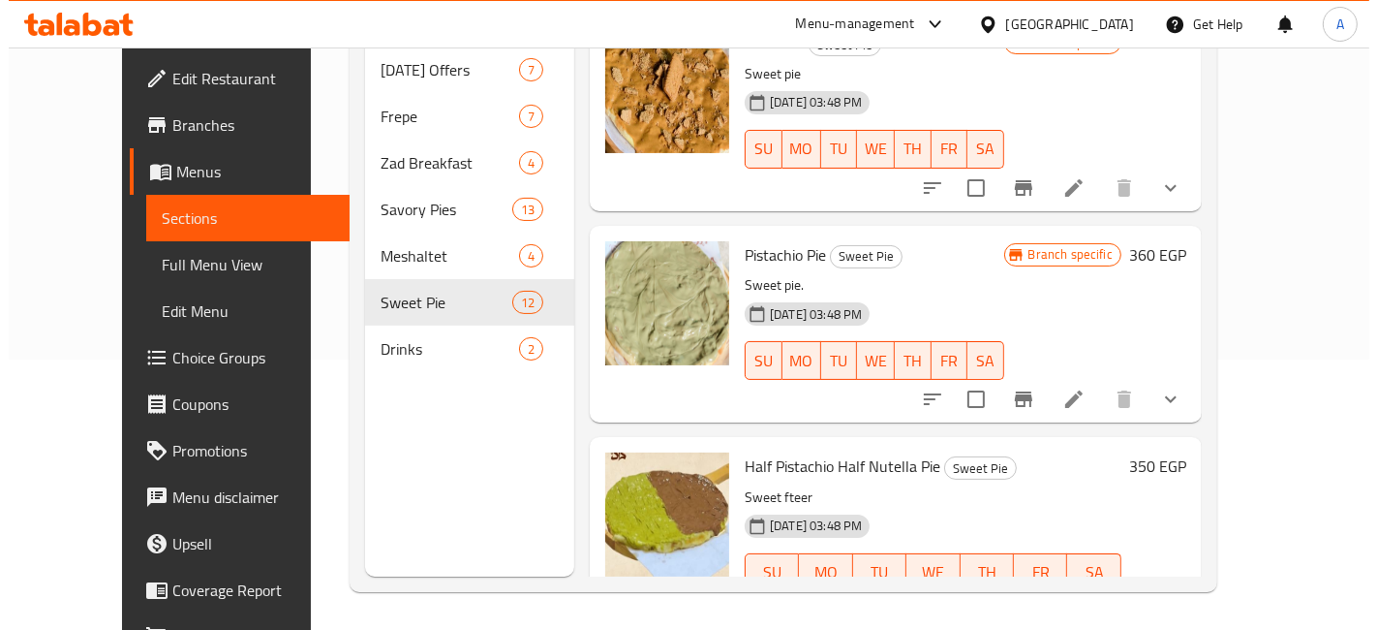
scroll to position [1374, 0]
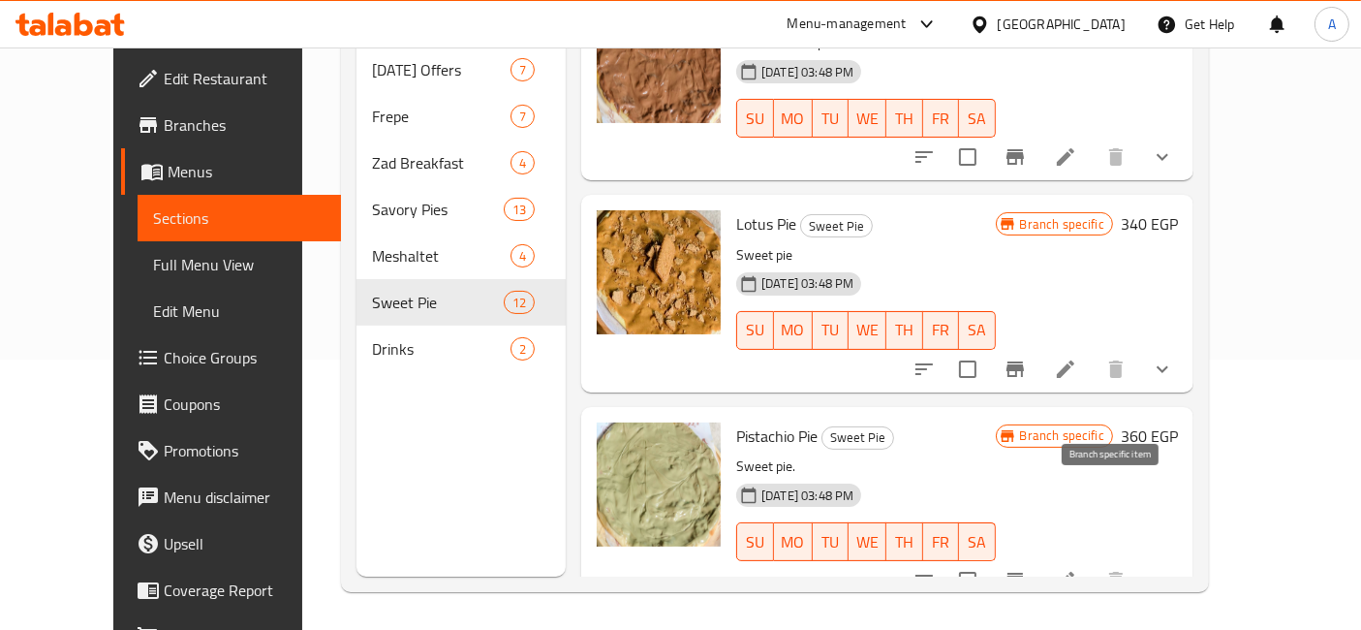
click at [1024, 572] on icon "Branch-specific-item" at bounding box center [1014, 579] width 17 height 15
